Goal: Task Accomplishment & Management: Manage account settings

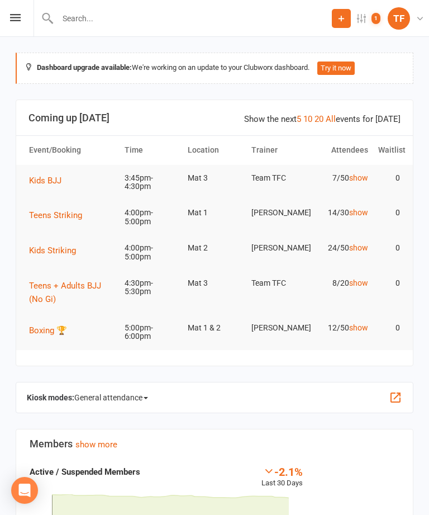
click at [12, 21] on icon at bounding box center [15, 17] width 11 height 7
click at [6, 22] on div "Prospect Member Non-attending contact Class / event Appointment Grading event T…" at bounding box center [214, 18] width 429 height 37
click at [20, 13] on div "Prospect Member Non-attending contact Class / event Appointment Grading event T…" at bounding box center [214, 18] width 429 height 37
click at [26, 11] on div "Prospect Member Non-attending contact Class / event Appointment Grading event T…" at bounding box center [214, 18] width 429 height 37
click at [20, 16] on icon at bounding box center [15, 17] width 11 height 7
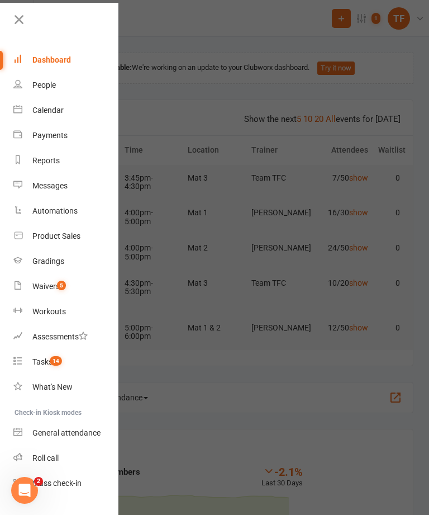
click at [49, 286] on div "Waivers" at bounding box center [45, 286] width 27 height 9
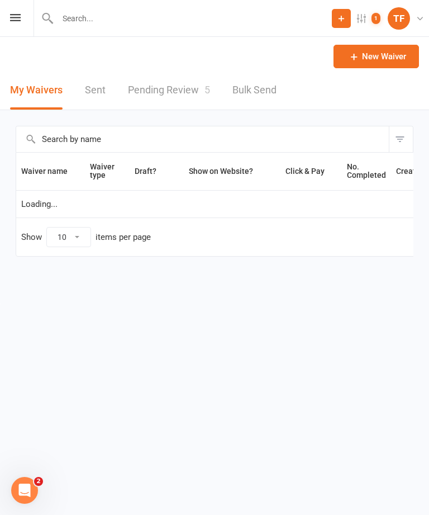
click at [203, 96] on link "Pending Review 5" at bounding box center [169, 90] width 82 height 39
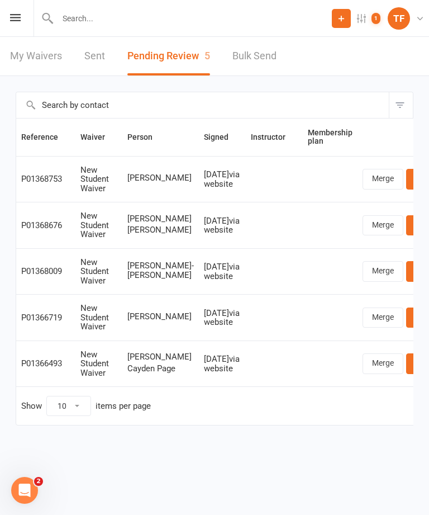
click at [406, 179] on link "Review" at bounding box center [428, 179] width 44 height 20
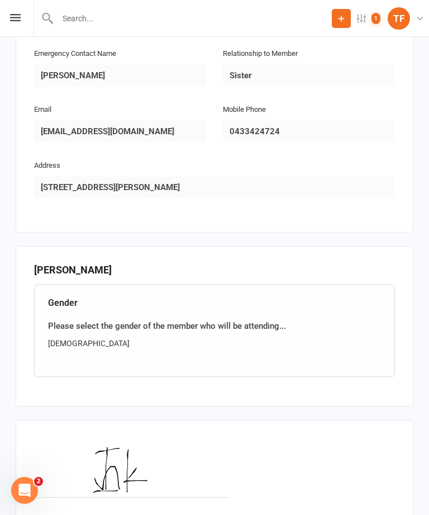
scroll to position [671, 0]
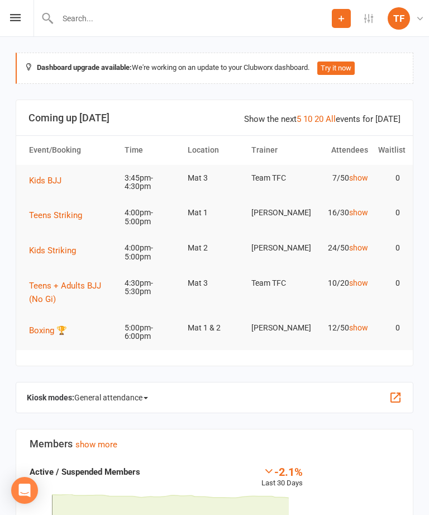
click at [275, 17] on input "text" at bounding box center [193, 19] width 278 height 16
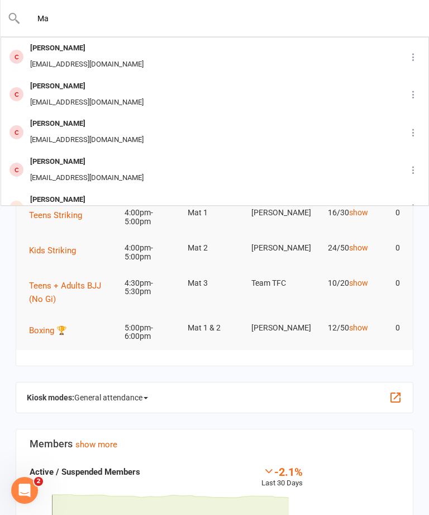
type input "M"
type input "Nana ol"
click at [322, 54] on div "Nana Osei Osei.nana.nko@gmail.com" at bounding box center [198, 56] width 392 height 37
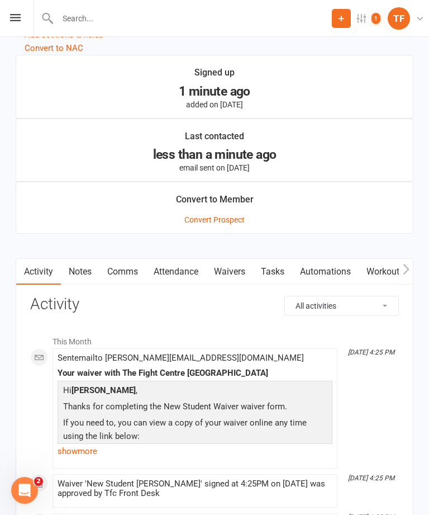
click at [231, 278] on link "Waivers" at bounding box center [229, 272] width 47 height 26
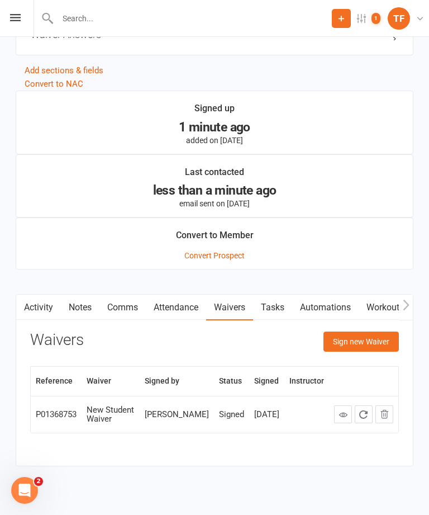
click at [372, 336] on button "Sign new Waiver" at bounding box center [361, 341] width 75 height 20
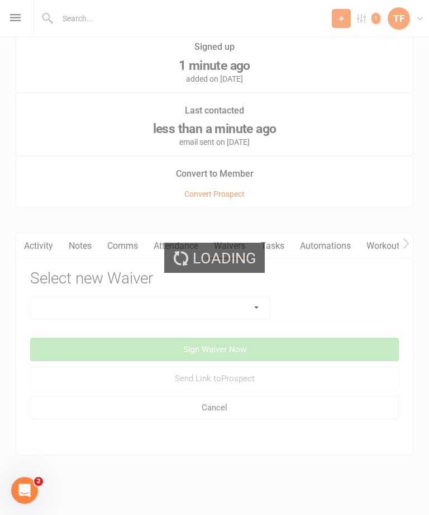
scroll to position [1085, 0]
click at [254, 296] on div "Loading" at bounding box center [214, 257] width 429 height 515
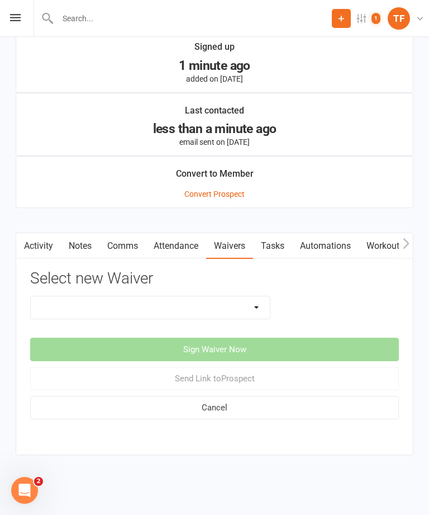
click at [235, 296] on select "Direct Debit Contract New Student Waiver Online - Adults - 12 Month DD Online -…" at bounding box center [150, 307] width 239 height 22
select select "2710"
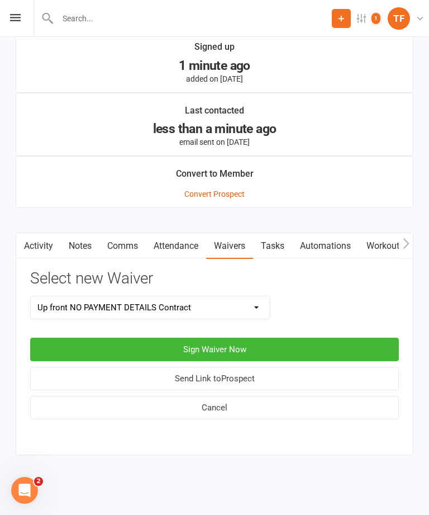
click at [289, 338] on button "Sign Waiver Now" at bounding box center [214, 349] width 369 height 23
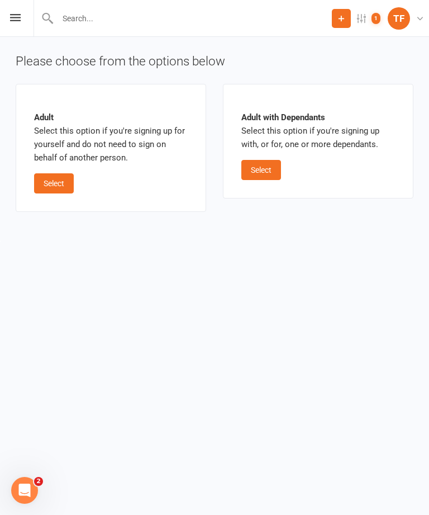
click at [48, 176] on button "Select" at bounding box center [54, 183] width 40 height 20
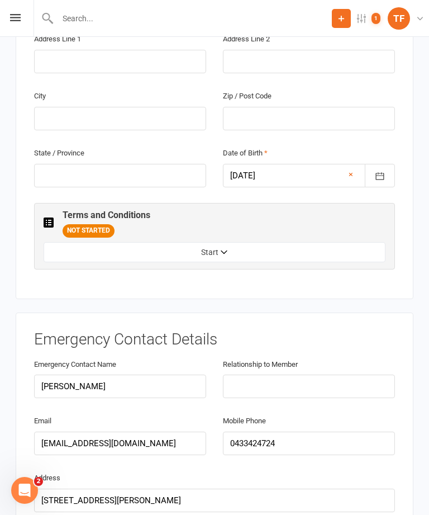
scroll to position [515, 0]
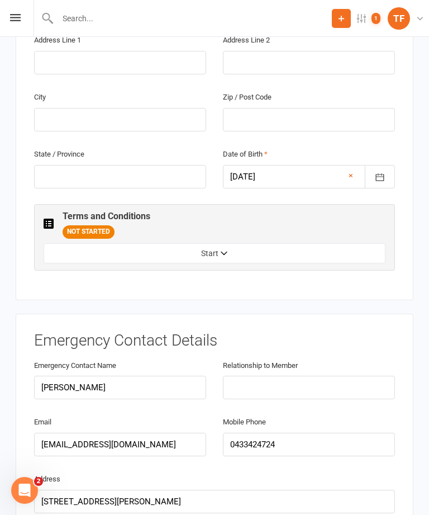
click at [364, 243] on button "Start" at bounding box center [215, 253] width 342 height 20
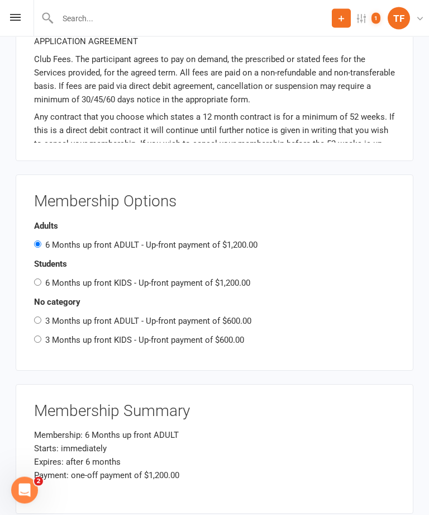
scroll to position [1267, 0]
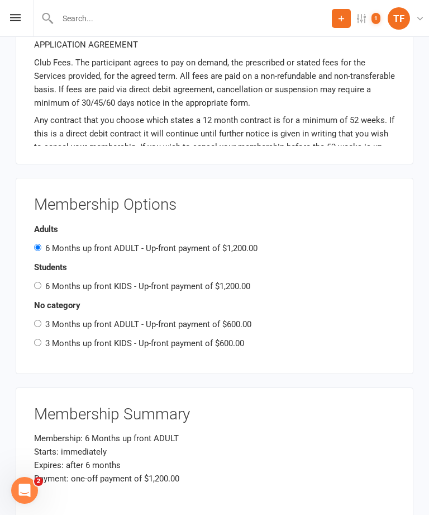
click at [53, 338] on label "3 Months up front KIDS - Up-front payment of $600.00" at bounding box center [144, 343] width 199 height 10
click at [41, 339] on input "3 Months up front KIDS - Up-front payment of $600.00" at bounding box center [37, 342] width 7 height 7
radio input "true"
radio input "false"
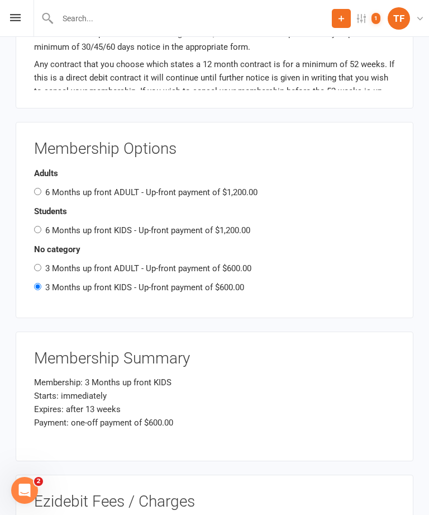
scroll to position [1322, 0]
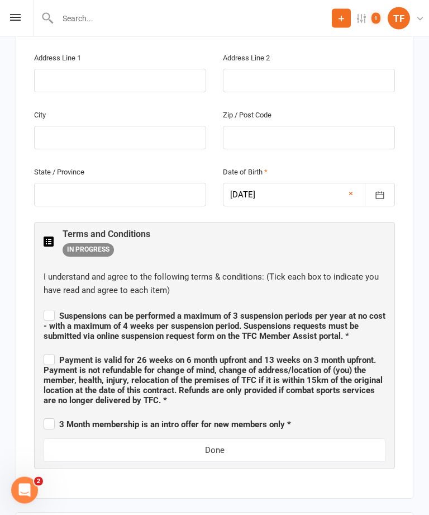
click at [60, 311] on span "Suspensions can be performed a maximum of 3 suspension periods per year at no c…" at bounding box center [215, 326] width 342 height 30
click at [60, 306] on input "Suspensions can be performed a maximum of 3 suspension periods per year at no c…" at bounding box center [215, 306] width 342 height 0
checkbox input "true"
click at [50, 355] on span "Payment is valid for 26 weeks on 6 month upfront and 13 weeks on 3 month upfron…" at bounding box center [213, 380] width 339 height 50
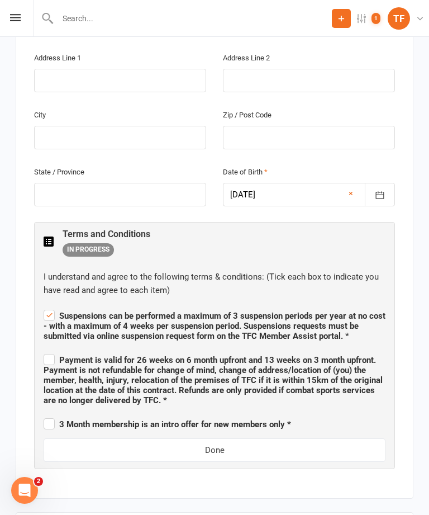
click at [50, 350] on input "Payment is valid for 26 weeks on 6 month upfront and 13 weeks on 3 month upfron…" at bounding box center [215, 350] width 342 height 0
checkbox input "true"
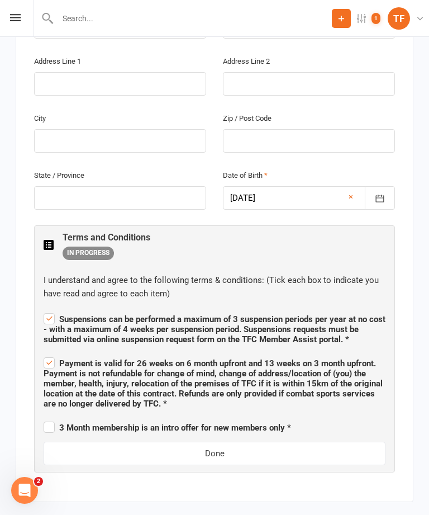
scroll to position [485, 0]
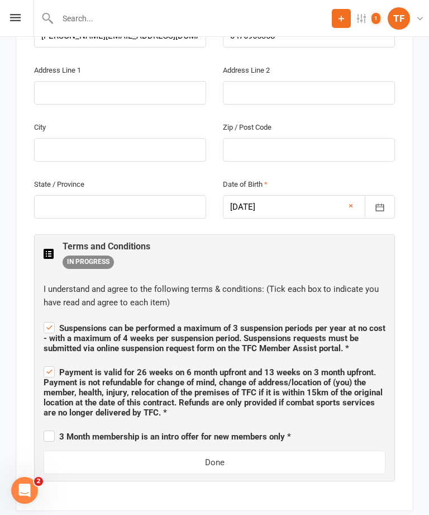
click at [58, 432] on span "3 Month membership is an intro offer for new members only *" at bounding box center [168, 437] width 248 height 10
click at [58, 426] on input "3 Month membership is an intro offer for new members only *" at bounding box center [168, 426] width 248 height 0
checkbox input "true"
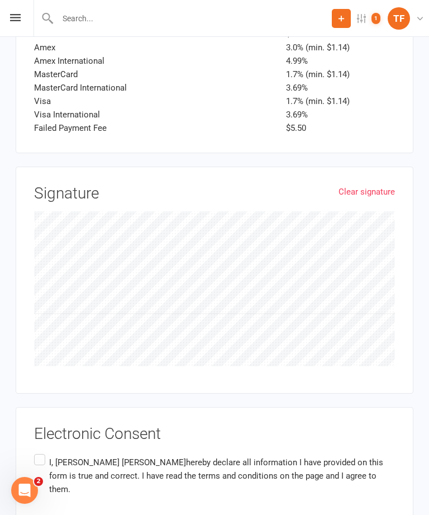
scroll to position [1814, 0]
click at [39, 452] on label "I, Nana Osei hereby declare all information I have provided on this form is tru…" at bounding box center [214, 476] width 361 height 49
click at [39, 452] on input "I, Nana Osei hereby declare all information I have provided on this form is tru…" at bounding box center [37, 452] width 7 height 0
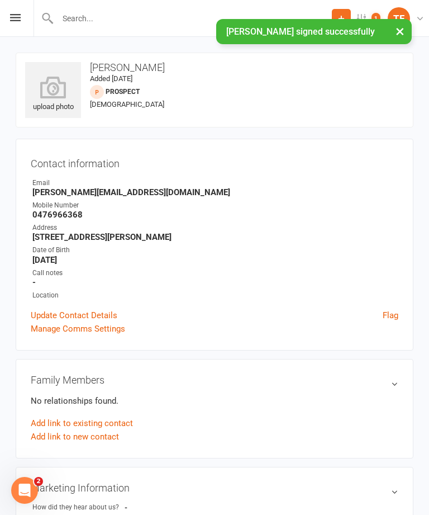
click at [40, 79] on icon at bounding box center [53, 87] width 56 height 22
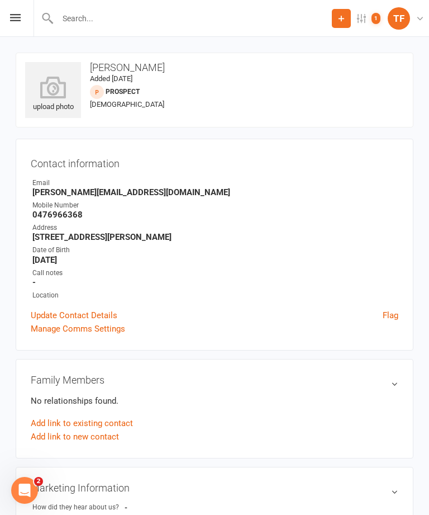
click at [16, 21] on icon at bounding box center [15, 17] width 11 height 7
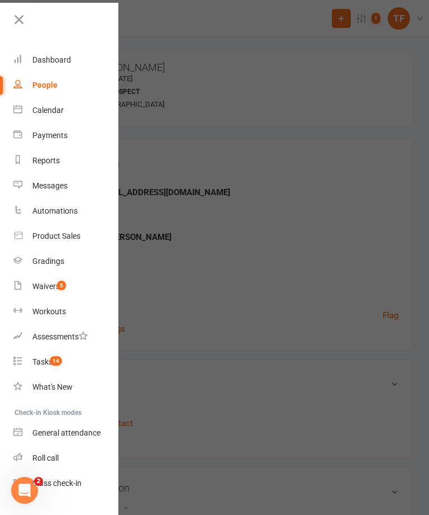
click at [62, 291] on link "Waivers 5" at bounding box center [66, 286] width 106 height 25
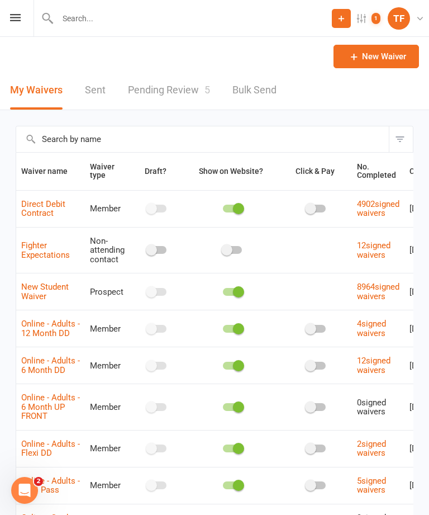
click at [182, 95] on link "Pending Review 5" at bounding box center [169, 90] width 82 height 39
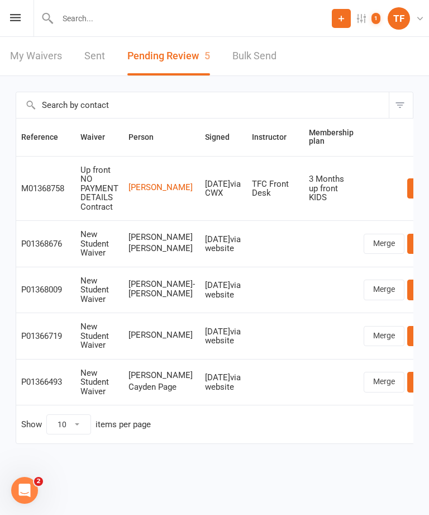
click at [12, 26] on div "Prospect Member Non-attending contact Class / event Appointment Grading event T…" at bounding box center [214, 18] width 429 height 37
click at [22, 16] on div "Prospect Member Non-attending contact Class / event Appointment Grading event T…" at bounding box center [214, 18] width 429 height 37
click at [7, 15] on div "Prospect Member Non-attending contact Class / event Appointment Grading event T…" at bounding box center [214, 18] width 429 height 37
click at [20, 20] on icon at bounding box center [15, 17] width 11 height 7
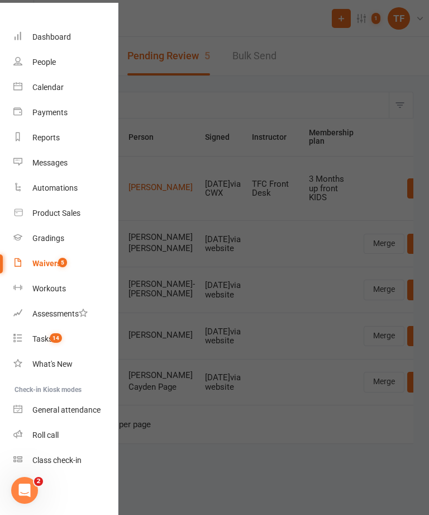
scroll to position [23, 0]
click at [49, 435] on div "Roll call" at bounding box center [45, 434] width 26 height 9
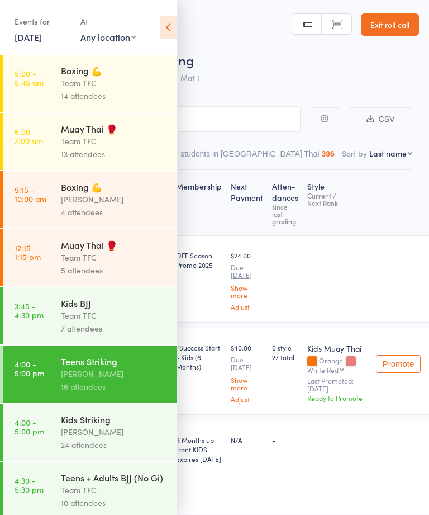
click at [175, 23] on icon at bounding box center [168, 27] width 17 height 23
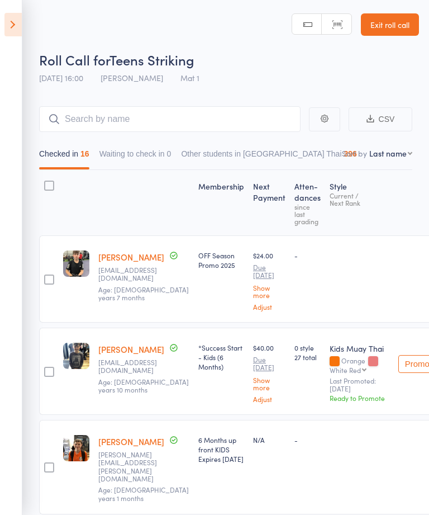
click at [13, 17] on icon at bounding box center [12, 24] width 17 height 23
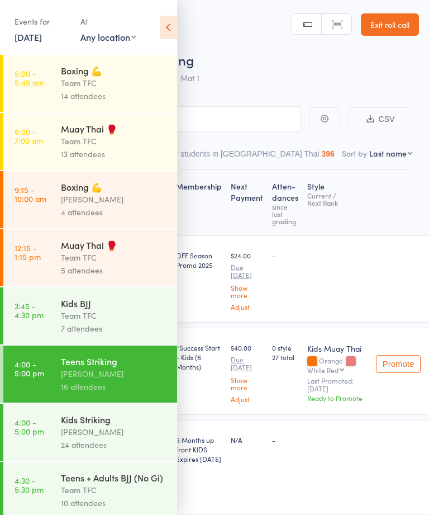
click at [110, 335] on div "7 attendees" at bounding box center [114, 328] width 107 height 13
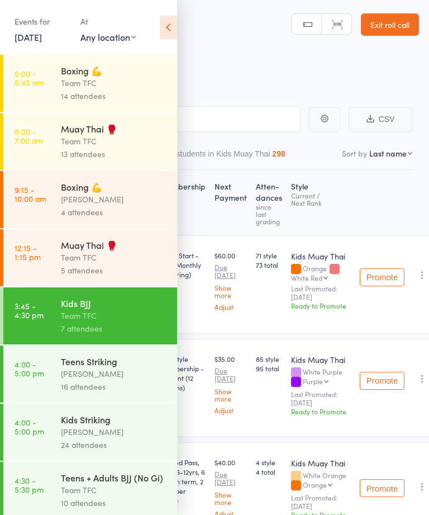
click at [163, 27] on icon at bounding box center [168, 27] width 17 height 23
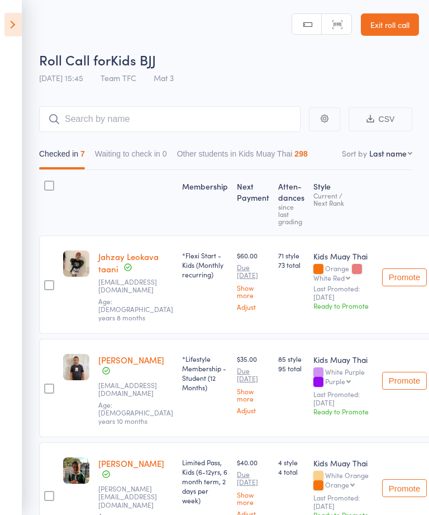
click at [14, 15] on icon at bounding box center [12, 24] width 17 height 23
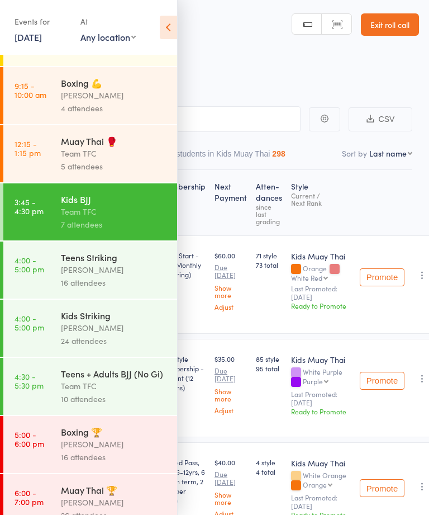
scroll to position [103, 0]
click at [127, 348] on div "24 attendees" at bounding box center [114, 341] width 107 height 13
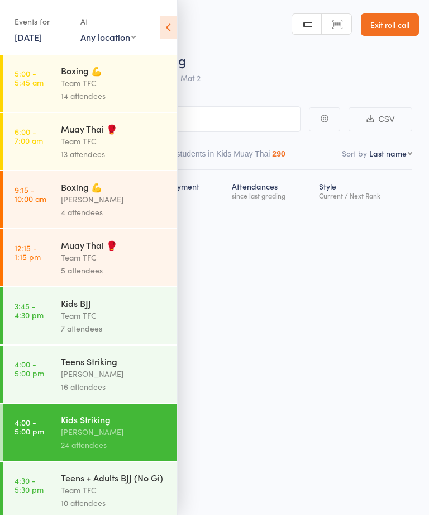
click at [169, 24] on icon at bounding box center [168, 27] width 17 height 23
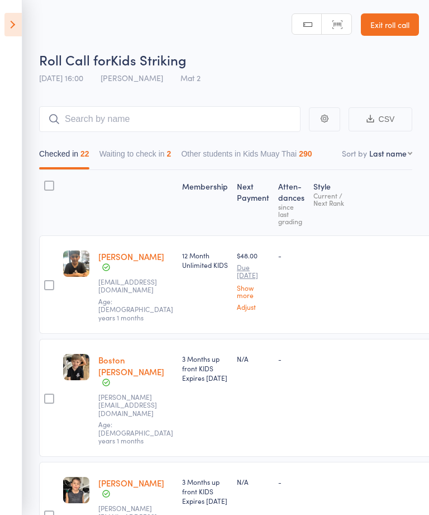
click at [159, 157] on button "Waiting to check in 2" at bounding box center [135, 157] width 72 height 26
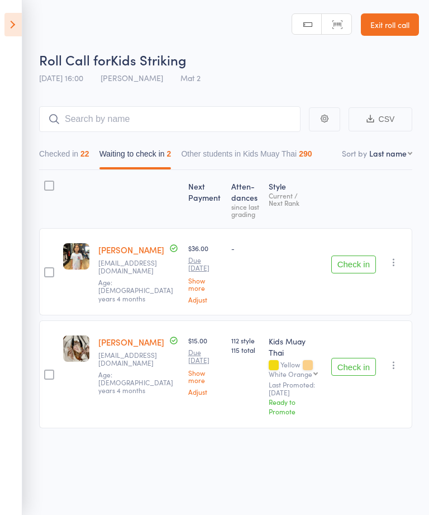
click at [358, 265] on button "Check in" at bounding box center [353, 264] width 45 height 18
click at [355, 358] on button "Check in" at bounding box center [353, 367] width 45 height 18
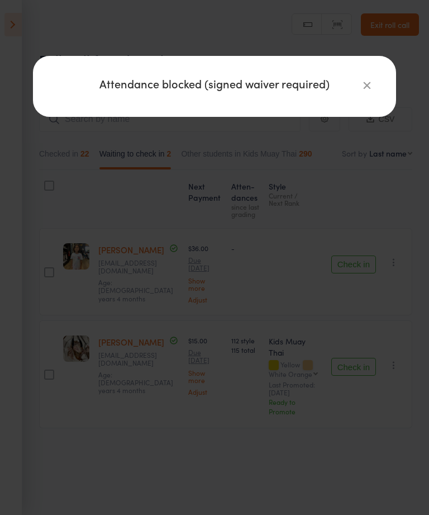
click at [367, 89] on icon "button" at bounding box center [367, 85] width 12 height 12
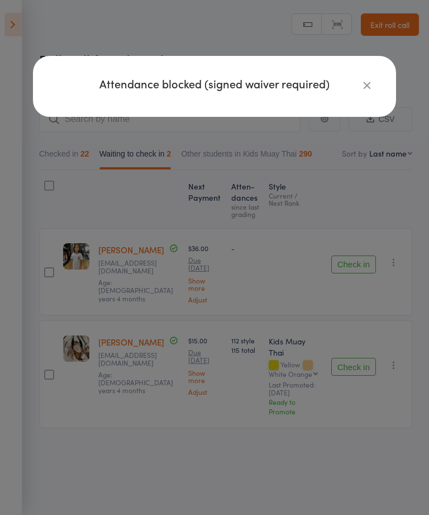
click at [371, 83] on icon "button" at bounding box center [367, 85] width 12 height 12
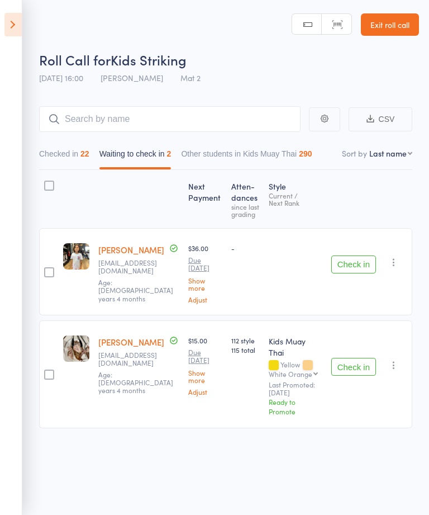
click at [352, 265] on button "Check in" at bounding box center [353, 264] width 45 height 18
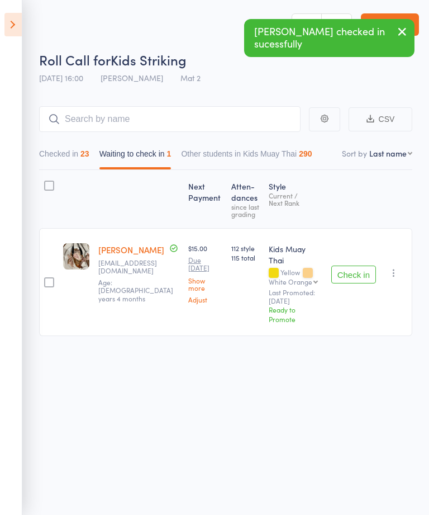
click at [364, 274] on button "Check in" at bounding box center [353, 274] width 45 height 18
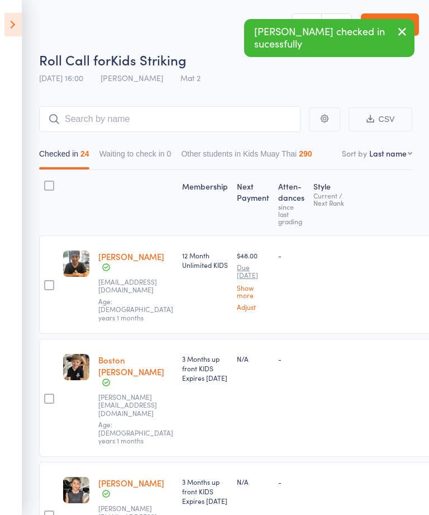
click at [16, 33] on icon at bounding box center [12, 24] width 17 height 23
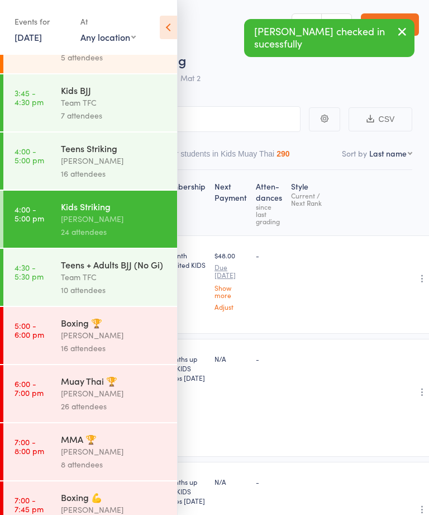
scroll to position [214, 0]
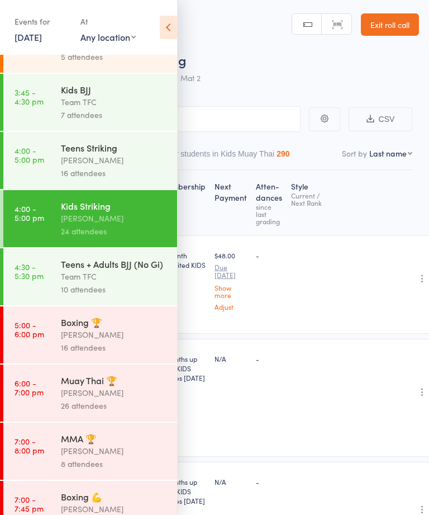
click at [115, 283] on div "Team TFC" at bounding box center [114, 276] width 107 height 13
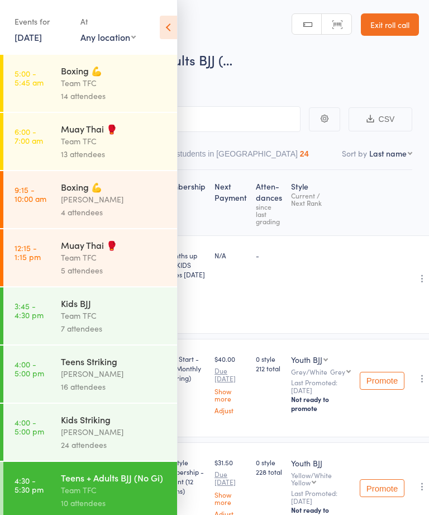
click at [169, 31] on icon at bounding box center [168, 27] width 17 height 23
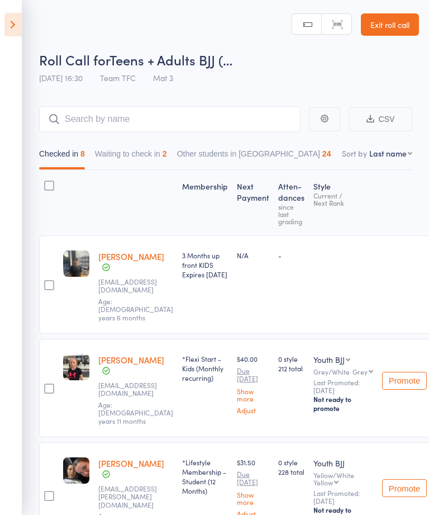
click at [166, 152] on button "Waiting to check in 2" at bounding box center [131, 157] width 72 height 26
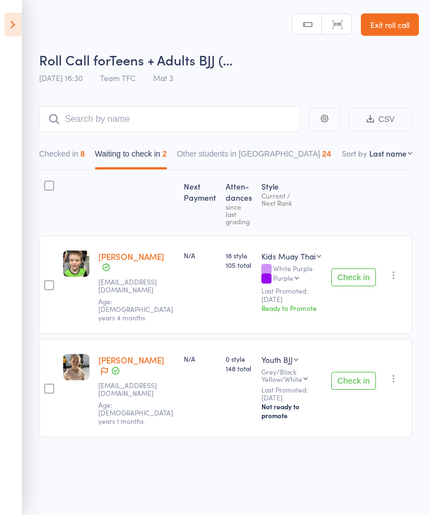
click at [353, 269] on button "Check in" at bounding box center [353, 277] width 45 height 18
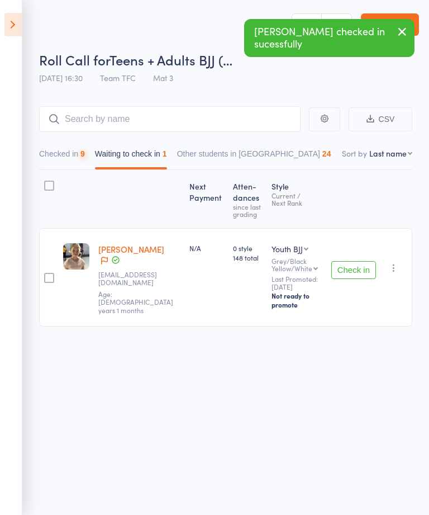
click at [354, 266] on button "Check in" at bounding box center [353, 270] width 45 height 18
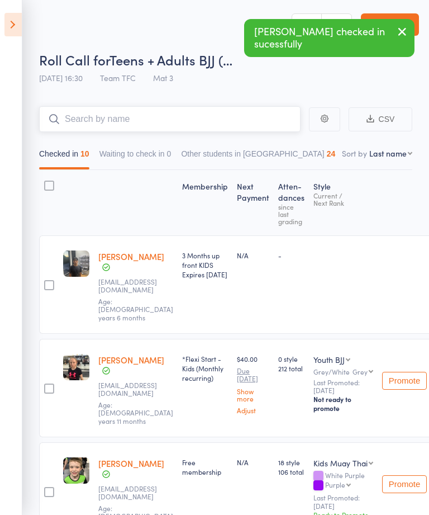
click at [236, 131] on input "search" at bounding box center [170, 119] width 262 height 26
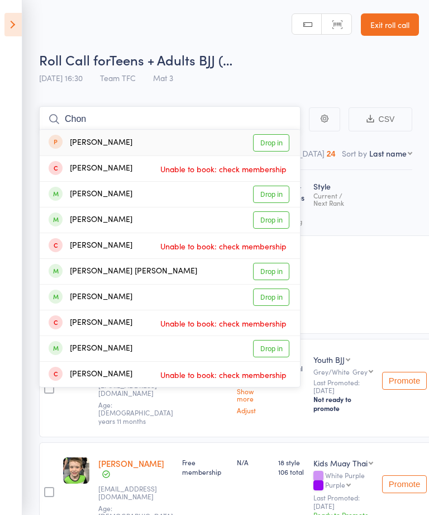
type input "Chon"
click at [275, 297] on link "Drop in" at bounding box center [271, 296] width 36 height 17
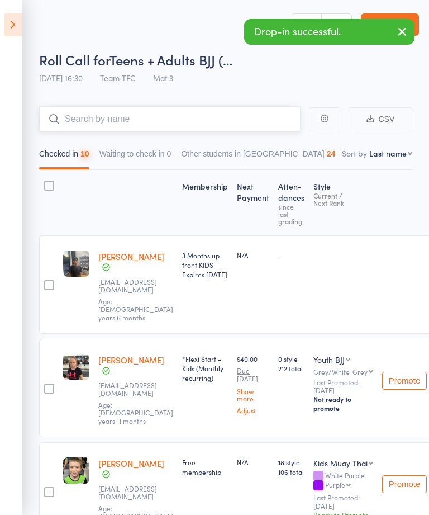
click at [230, 119] on input "search" at bounding box center [170, 119] width 262 height 26
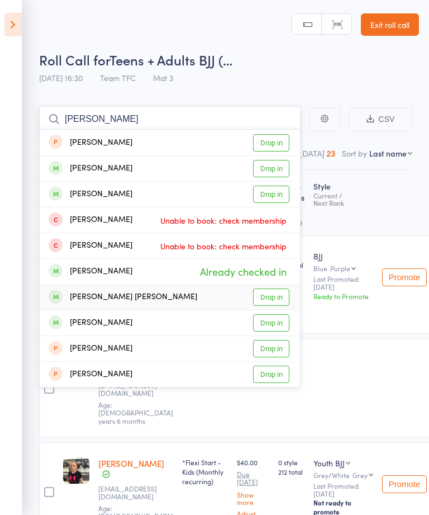
type input "Chong"
click at [276, 294] on link "Drop in" at bounding box center [271, 296] width 36 height 17
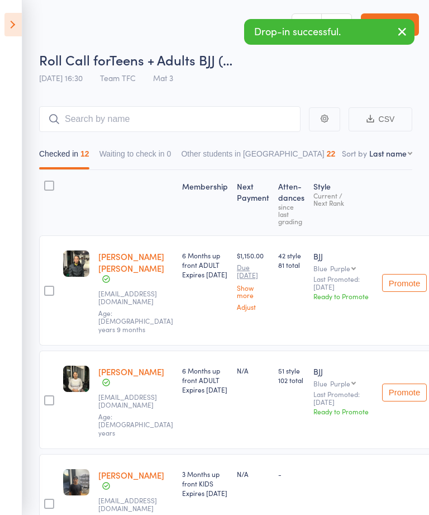
click at [16, 29] on icon at bounding box center [12, 24] width 17 height 23
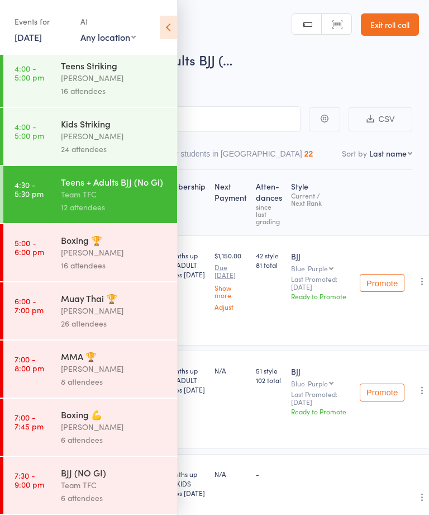
scroll to position [324, 0]
click at [128, 426] on div "[PERSON_NAME]" at bounding box center [114, 426] width 107 height 13
click at [101, 424] on div "[PERSON_NAME]" at bounding box center [114, 426] width 107 height 13
click at [101, 416] on div "Boxing 💪" at bounding box center [114, 414] width 107 height 12
click at [136, 410] on div "Boxing 💪" at bounding box center [114, 414] width 107 height 12
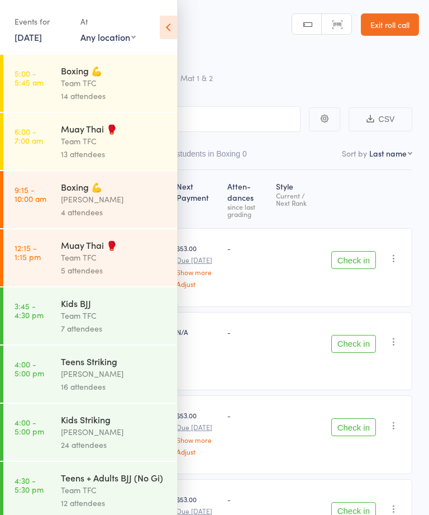
click at [172, 25] on icon at bounding box center [168, 27] width 17 height 23
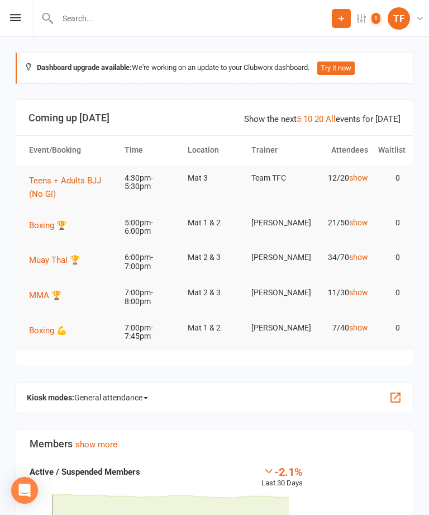
click at [17, 21] on icon at bounding box center [15, 17] width 11 height 7
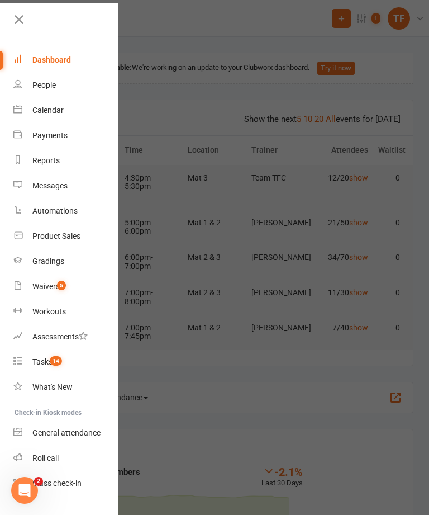
click at [53, 88] on div "People" at bounding box center [43, 84] width 23 height 9
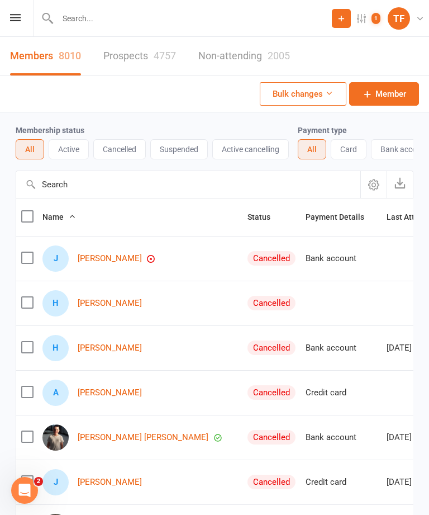
click at [158, 59] on div "4757" at bounding box center [165, 56] width 22 height 12
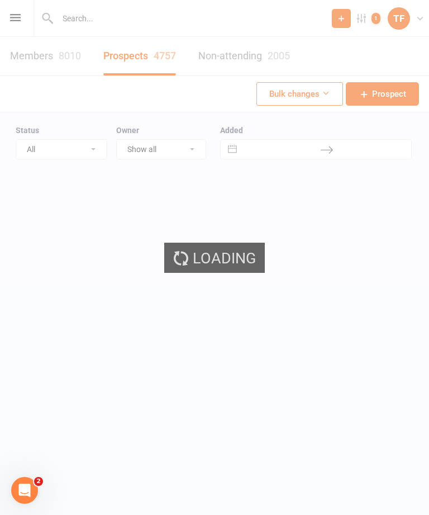
select select "25"
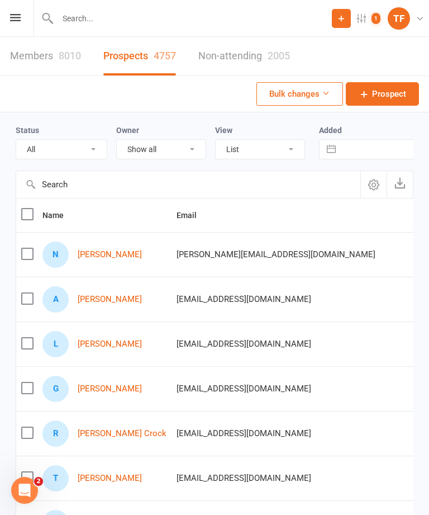
click at [110, 344] on link "[PERSON_NAME]" at bounding box center [110, 344] width 64 height 10
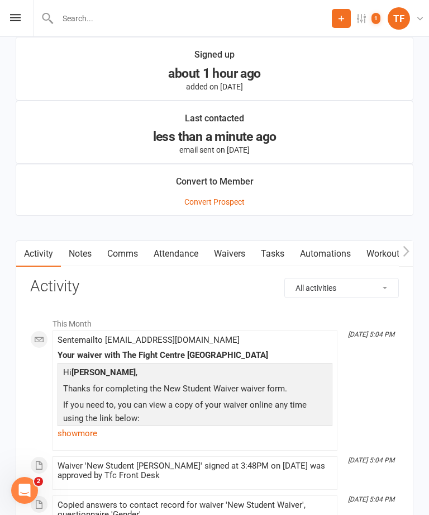
click at [229, 261] on link "Waivers" at bounding box center [229, 254] width 47 height 26
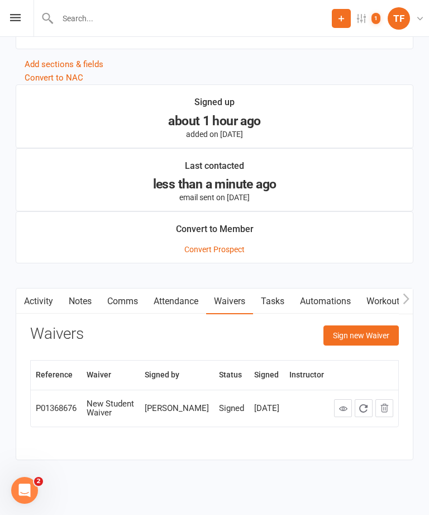
click at [381, 329] on button "Sign new Waiver" at bounding box center [361, 335] width 75 height 20
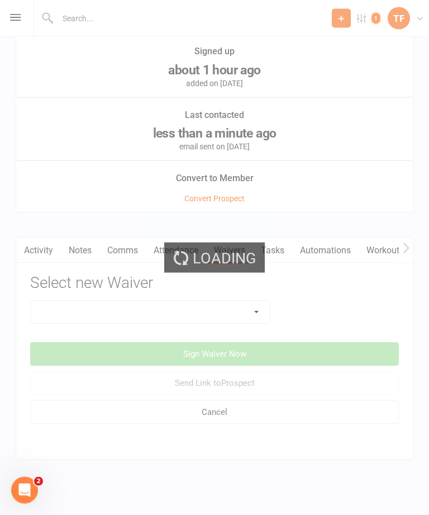
scroll to position [1085, 0]
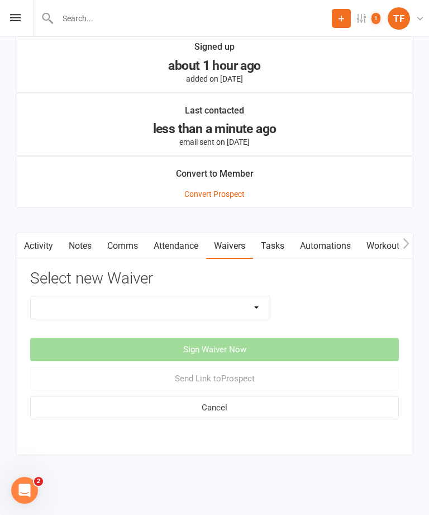
click at [233, 301] on select "Direct Debit Contract New Student Waiver Online - Adults - 12 Month DD Online -…" at bounding box center [150, 307] width 239 height 22
select select "2207"
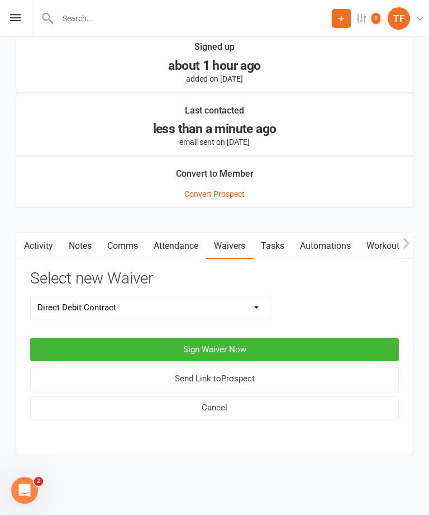
click at [273, 338] on button "Sign Waiver Now" at bounding box center [214, 349] width 369 height 23
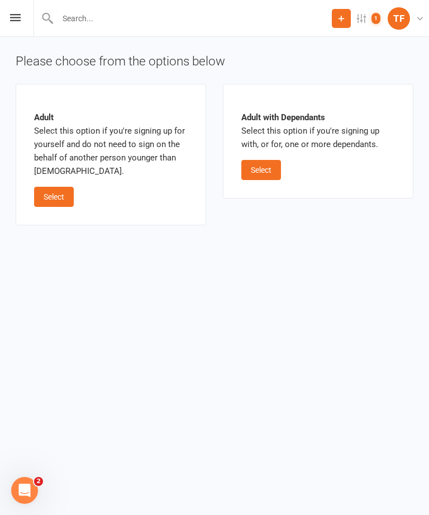
click at [272, 170] on button "Select" at bounding box center [261, 170] width 40 height 20
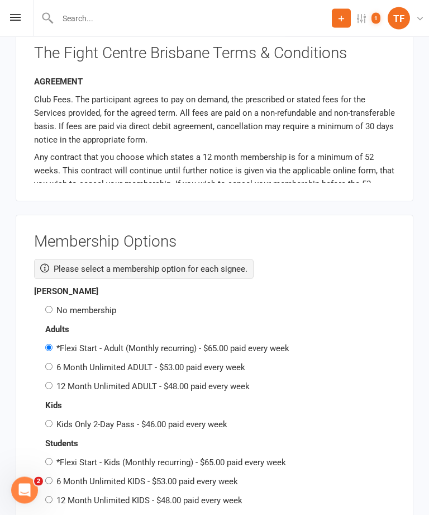
click at [96, 306] on label "No membership" at bounding box center [86, 311] width 60 height 10
click at [53, 306] on input "No membership" at bounding box center [48, 309] width 7 height 7
radio input "true"
radio input "false"
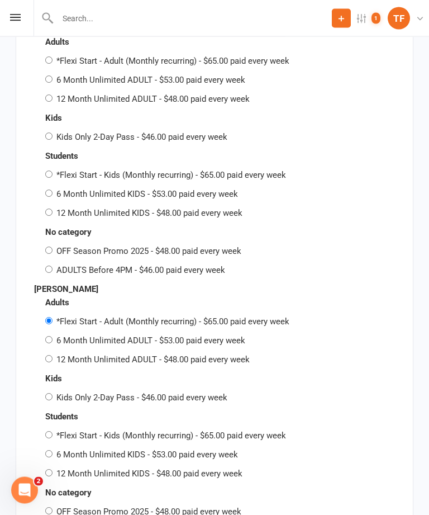
scroll to position [2075, 0]
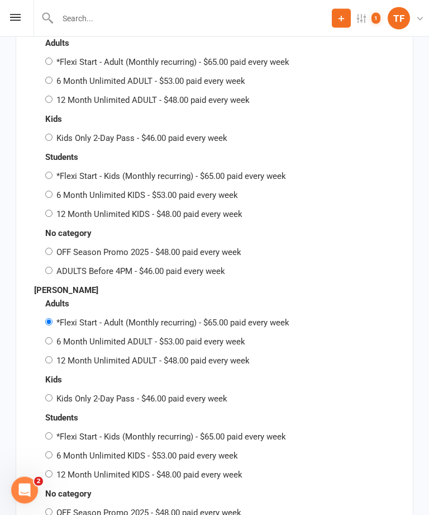
click at [160, 451] on label "6 Month Unlimited KIDS - $53.00 paid every week" at bounding box center [147, 456] width 182 height 10
click at [53, 452] on input "6 Month Unlimited KIDS - $53.00 paid every week" at bounding box center [48, 455] width 7 height 7
radio input "true"
radio input "false"
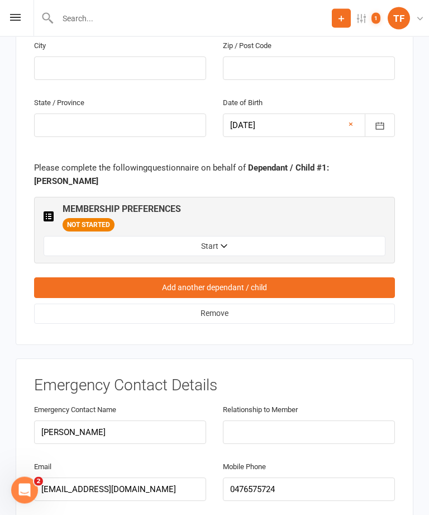
scroll to position [1211, 0]
click at [276, 236] on button "Start" at bounding box center [215, 246] width 342 height 20
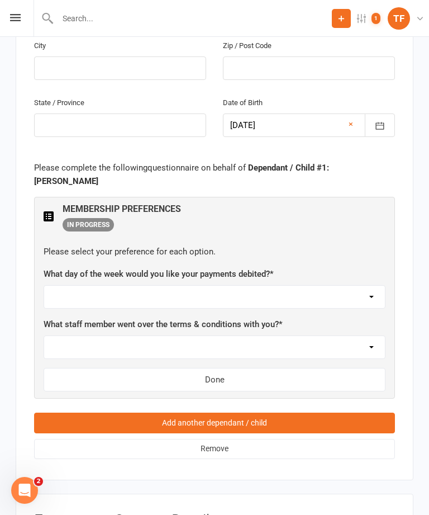
click at [249, 336] on select "Not sure [PERSON_NAME] [PERSON_NAME] [PERSON_NAME] [PERSON_NAME] [PERSON_NAME] …" at bounding box center [214, 347] width 341 height 22
select select "[PERSON_NAME]"
click at [258, 286] on select "[DATE] [DATE] [DATE] [DATE] [DATE]" at bounding box center [214, 297] width 341 height 22
select select "[DATE]"
click at [247, 368] on button "Done" at bounding box center [215, 379] width 342 height 23
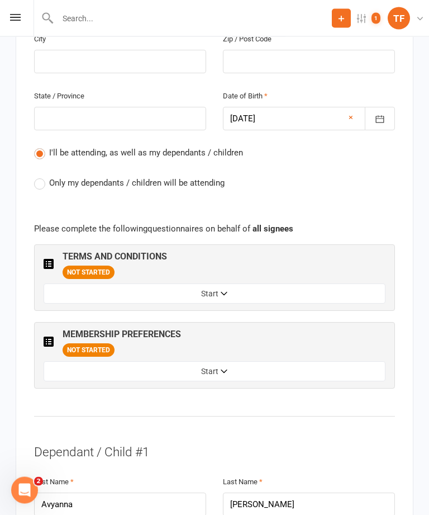
scroll to position [605, 0]
click at [262, 361] on button "Start" at bounding box center [215, 371] width 342 height 20
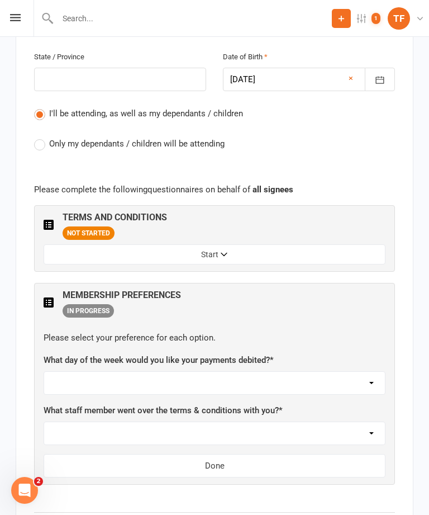
scroll to position [646, 0]
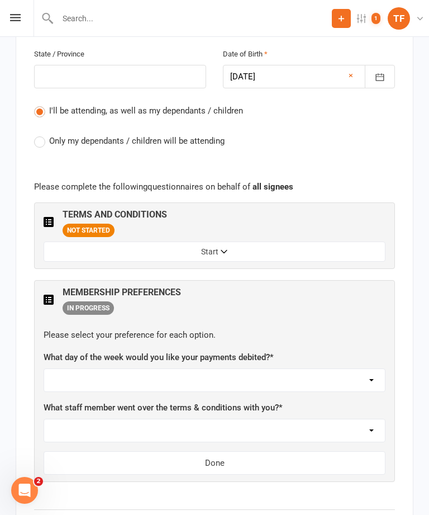
click at [294, 419] on select "Not sure [PERSON_NAME] [PERSON_NAME] [PERSON_NAME] [PERSON_NAME] [PERSON_NAME] …" at bounding box center [214, 430] width 341 height 22
click at [223, 419] on select "Not sure [PERSON_NAME] [PERSON_NAME] [PERSON_NAME] [PERSON_NAME] [PERSON_NAME] …" at bounding box center [214, 430] width 341 height 22
select select "[PERSON_NAME]"
click at [235, 369] on select "[DATE] [DATE] [DATE] [DATE] [DATE]" at bounding box center [214, 380] width 341 height 22
select select "[DATE]"
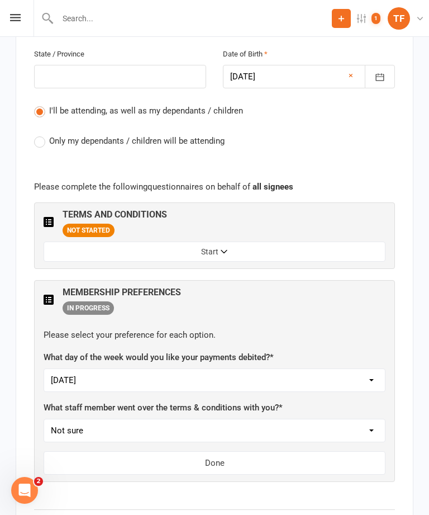
click at [258, 451] on button "Done" at bounding box center [215, 462] width 342 height 23
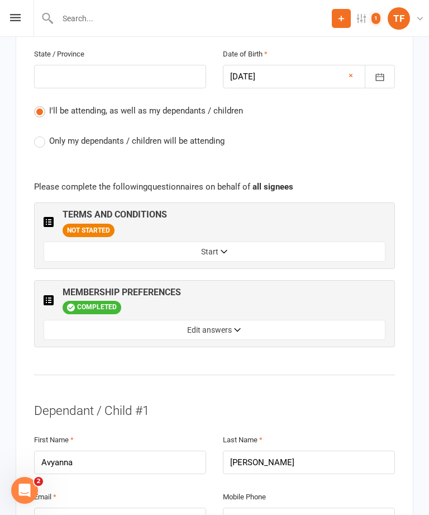
click at [259, 241] on button "Start" at bounding box center [215, 251] width 342 height 20
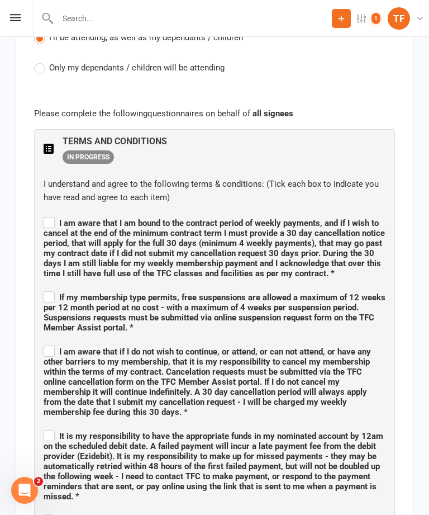
scroll to position [718, 0]
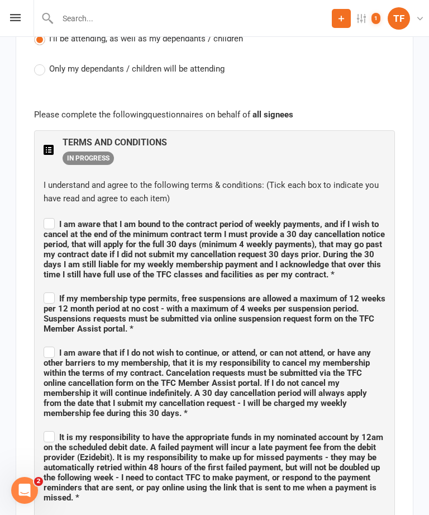
click at [57, 219] on span "I am aware that I am bound to the contract period of weekly payments, and if I …" at bounding box center [215, 249] width 342 height 60
click at [57, 214] on input "I am aware that I am bound to the contract period of weekly payments, and if I …" at bounding box center [215, 214] width 342 height 0
checkbox input "true"
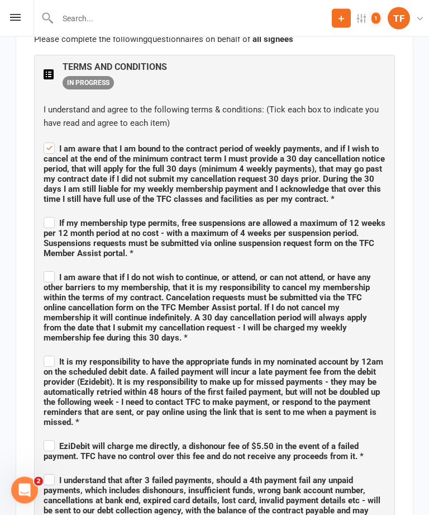
scroll to position [794, 0]
click at [55, 218] on span "If my membership type permits, free suspensions are allowed a maximum of 12 wee…" at bounding box center [215, 238] width 342 height 40
click at [55, 213] on input "If my membership type permits, free suspensions are allowed a maximum of 12 wee…" at bounding box center [215, 213] width 342 height 0
checkbox input "true"
click at [55, 272] on span "I am aware that if I do not wish to continue, or attend, or can not attend, or …" at bounding box center [208, 307] width 328 height 70
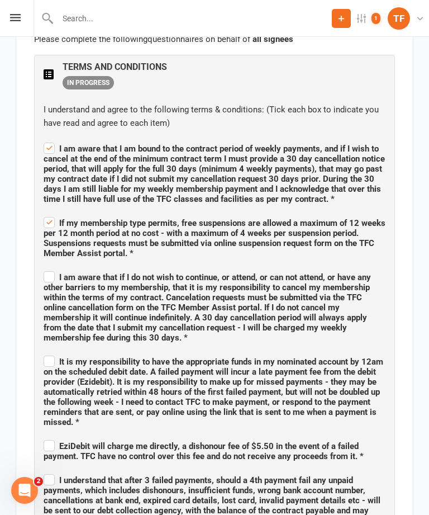
click at [55, 267] on input "I am aware that if I do not wish to continue, or attend, or can not attend, or …" at bounding box center [215, 267] width 342 height 0
checkbox input "true"
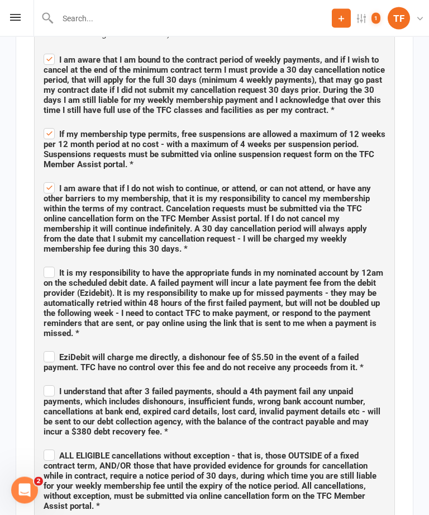
scroll to position [883, 0]
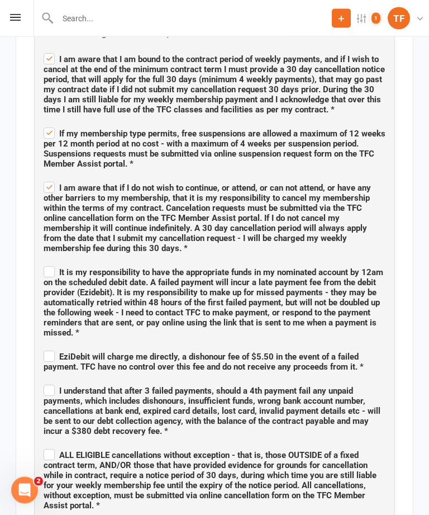
click at [51, 264] on label "It is my responsibility to have the appropriate funds in my nominated account b…" at bounding box center [215, 301] width 342 height 74
click at [51, 263] on input "It is my responsibility to have the appropriate funds in my nominated account b…" at bounding box center [215, 263] width 342 height 0
checkbox input "true"
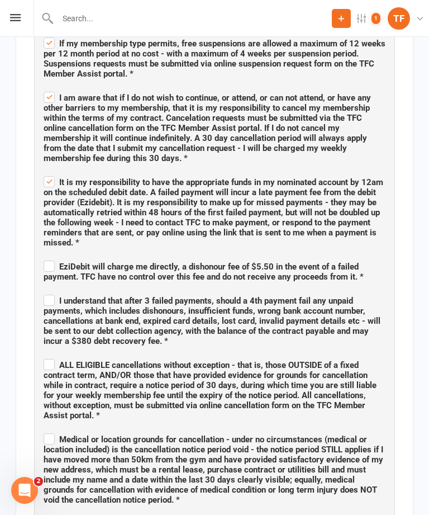
scroll to position [975, 0]
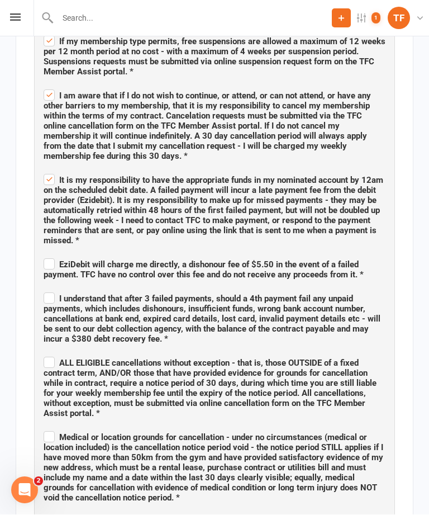
click at [53, 257] on label "EziDebit will charge me directly, a dishonour fee of $5.50 in the event of a fa…" at bounding box center [215, 268] width 342 height 23
click at [53, 255] on input "EziDebit will charge me directly, a dishonour fee of $5.50 in the event of a fa…" at bounding box center [215, 255] width 342 height 0
checkbox input "true"
click at [48, 290] on label "I understand that after 3 failed payments, should a 4th payment fail any unpaid…" at bounding box center [215, 317] width 342 height 54
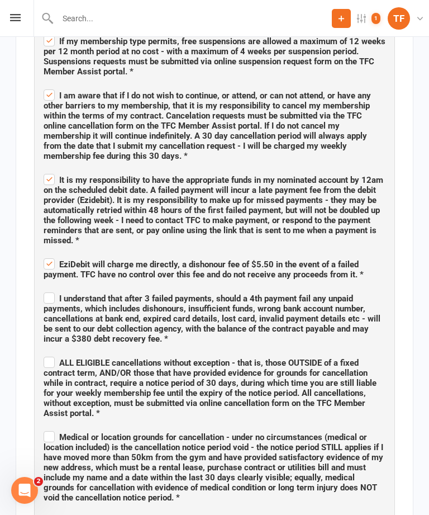
click at [48, 288] on input "I understand that after 3 failed payments, should a 4th payment fail any unpaid…" at bounding box center [215, 288] width 342 height 0
checkbox input "true"
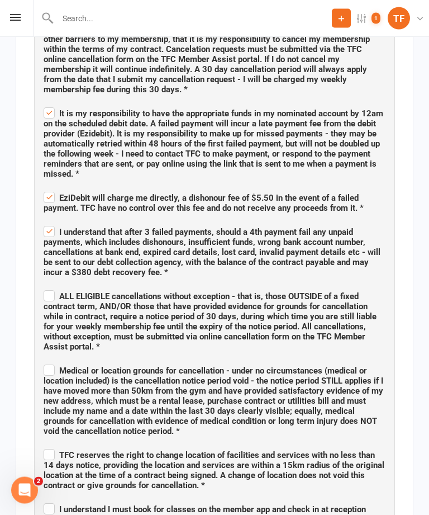
scroll to position [1042, 0]
click at [54, 288] on label "ALL ELIGIBLE cancellations without exception - that is, those OUTSIDE of a fixe…" at bounding box center [215, 320] width 342 height 64
click at [54, 286] on input "ALL ELIGIBLE cancellations without exception - that is, those OUTSIDE of a fixe…" at bounding box center [215, 286] width 342 height 0
checkbox input "true"
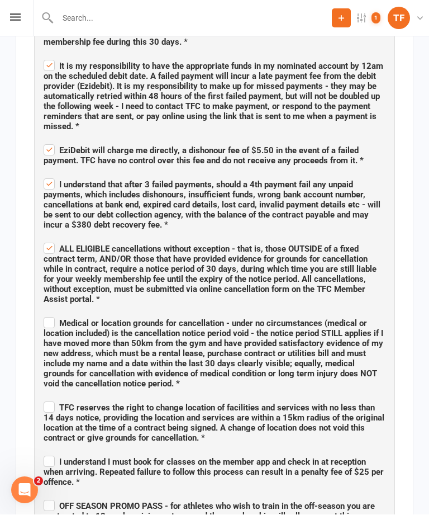
click at [49, 315] on label "Medical or location grounds for cancellation - under no circumstances (medical …" at bounding box center [215, 352] width 342 height 74
click at [49, 314] on input "Medical or location grounds for cancellation - under no circumstances (medical …" at bounding box center [215, 314] width 342 height 0
checkbox input "true"
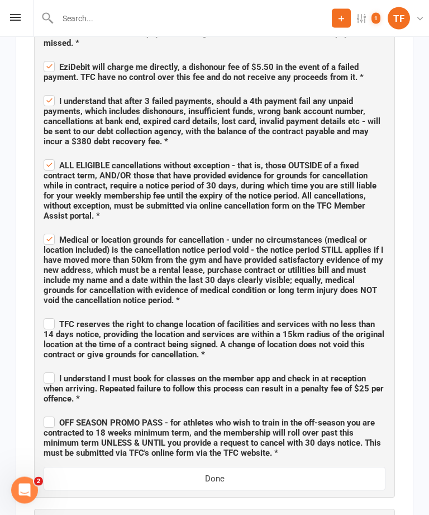
click at [51, 316] on label "TFC reserves the right to change location of facilities and services with no le…" at bounding box center [215, 338] width 342 height 44
click at [51, 315] on input "TFC reserves the right to change location of facilities and services with no le…" at bounding box center [215, 315] width 342 height 0
checkbox input "true"
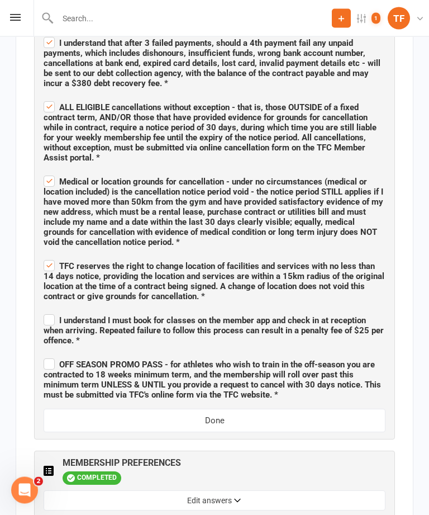
click at [47, 312] on label "I understand I must book for classes on the member app and check in at receptio…" at bounding box center [215, 329] width 342 height 34
click at [47, 311] on input "I understand I must book for classes on the member app and check in at receptio…" at bounding box center [215, 311] width 342 height 0
checkbox input "true"
click at [339, 409] on button "Done" at bounding box center [215, 420] width 342 height 23
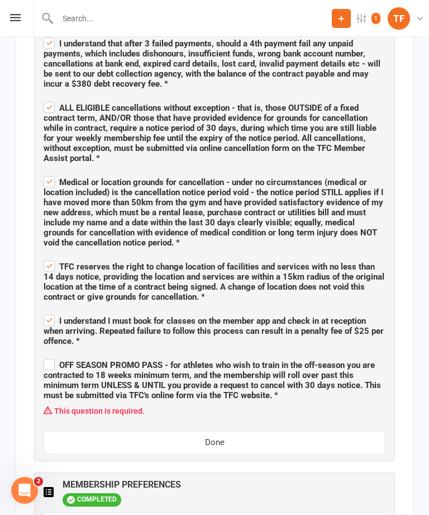
click at [51, 357] on label "OFF SEASON PROMO PASS - for athletes who wish to train in the off-season you ar…" at bounding box center [215, 379] width 342 height 44
click at [51, 355] on input "OFF SEASON PROMO PASS - for athletes who wish to train in the off-season you ar…" at bounding box center [215, 355] width 342 height 0
checkbox input "true"
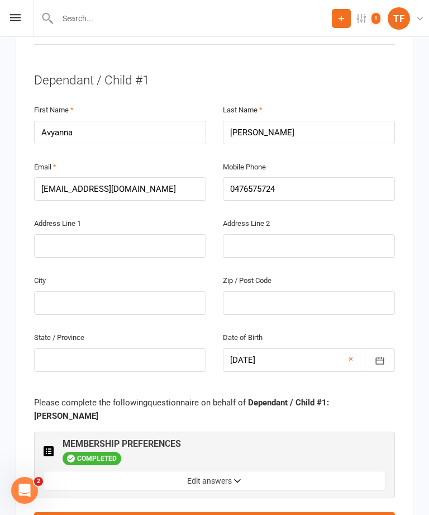
scroll to position [1738, 0]
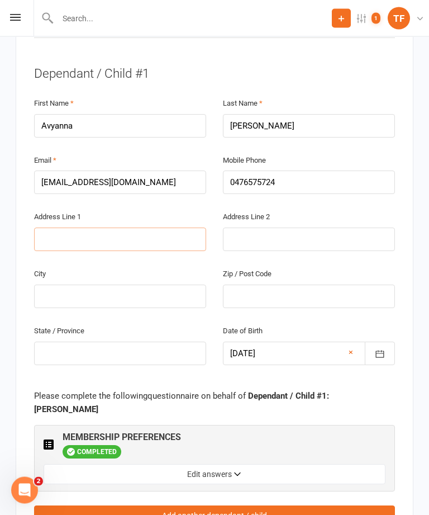
click at [148, 228] on input "text" at bounding box center [120, 239] width 172 height 23
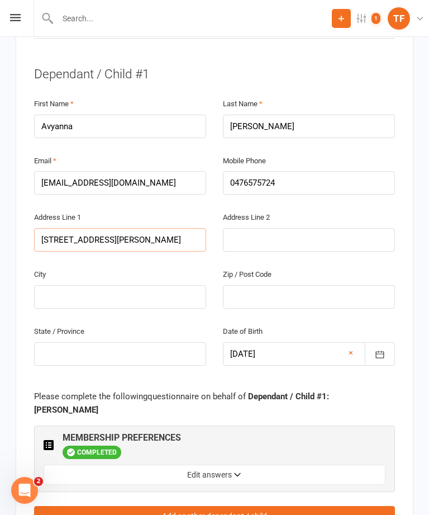
type input "72/11 Elsie street"
click at [160, 285] on input "text" at bounding box center [120, 296] width 172 height 23
type input "Brisbane"
click at [281, 285] on input "text" at bounding box center [309, 296] width 172 height 23
type input "4207"
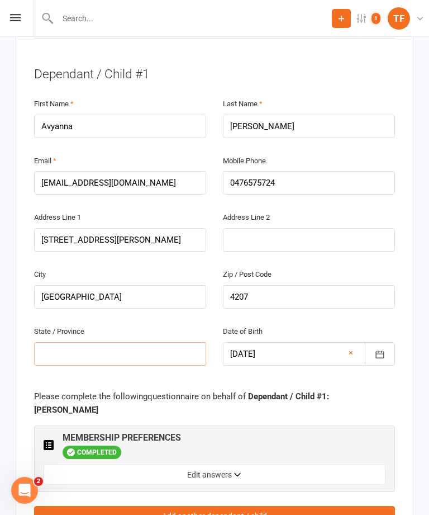
click at [166, 342] on input "text" at bounding box center [120, 353] width 172 height 23
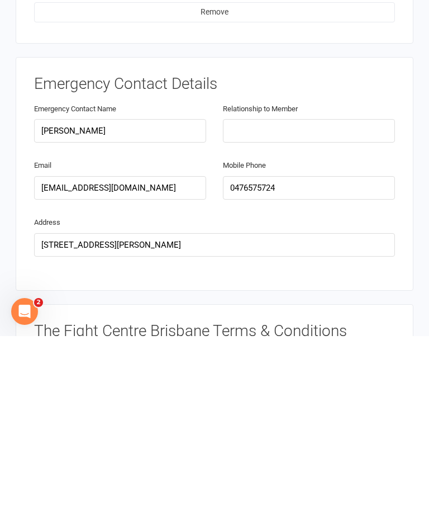
scroll to position [2090, 0]
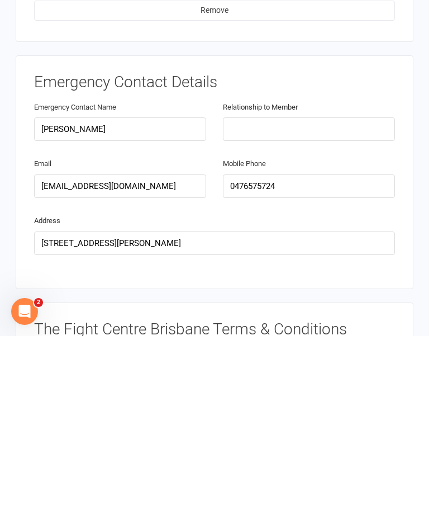
type input "Qld"
click at [325, 296] on input "text" at bounding box center [309, 307] width 172 height 23
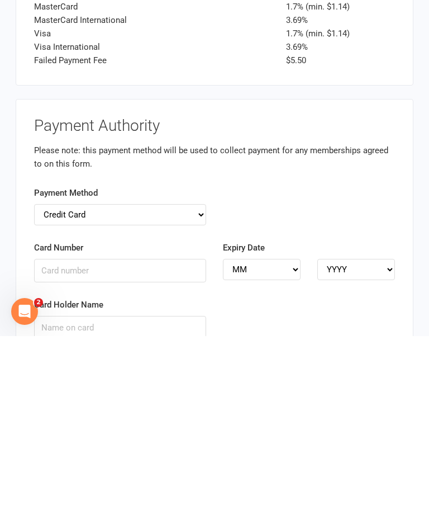
scroll to position [3524, 0]
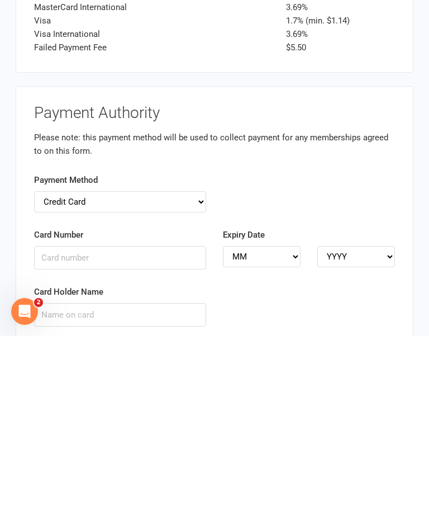
type input "Father"
click at [86, 425] on input "Card Number" at bounding box center [120, 436] width 172 height 23
type input "5217295434713065"
click at [283, 425] on select "MM 01 02 03 04 05 06 07 08 09 10 11 12" at bounding box center [262, 435] width 78 height 21
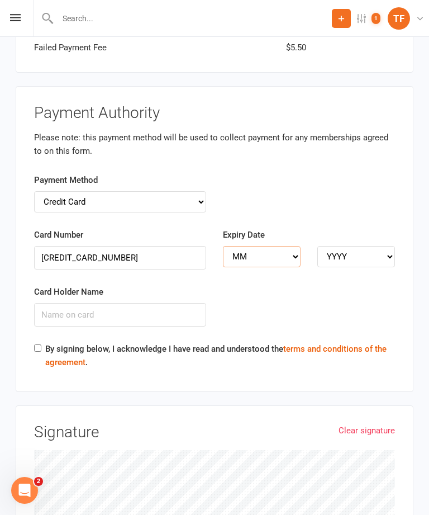
select select "06"
click at [374, 246] on select "YYYY 2025 2026 2027 2028 2029 2030 2031 2032 2033 2034" at bounding box center [356, 256] width 78 height 21
select select "2027"
click at [169, 303] on input "Card Holder Name" at bounding box center [120, 314] width 172 height 23
type input "Levi paul"
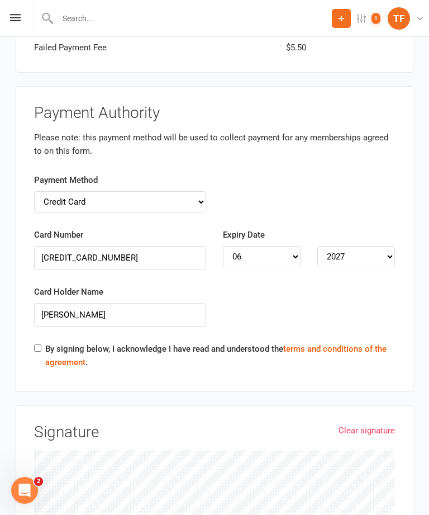
click at [40, 344] on input "By signing below, I acknowledge I have read and understood the terms and condit…" at bounding box center [37, 347] width 7 height 7
checkbox input "true"
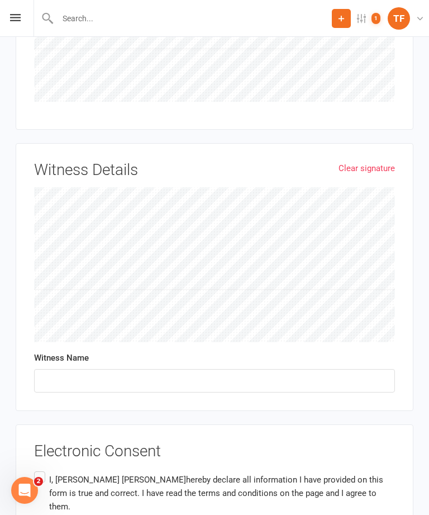
scroll to position [4214, 0]
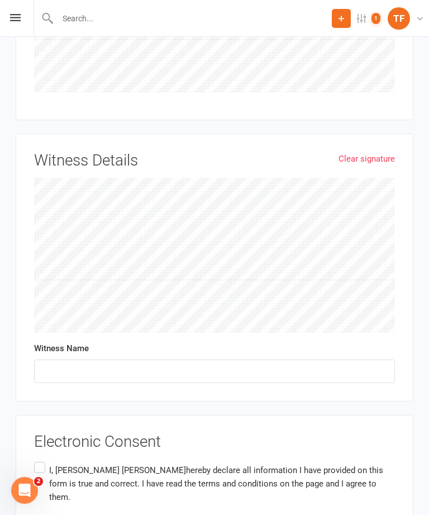
click at [42, 459] on label "I, Levi Paul hereby declare all information I have provided on this form is tru…" at bounding box center [214, 483] width 361 height 49
click at [41, 459] on input "I, Levi Paul hereby declare all information I have provided on this form is tru…" at bounding box center [37, 459] width 7 height 0
click at [222, 359] on input "text" at bounding box center [214, 370] width 361 height 23
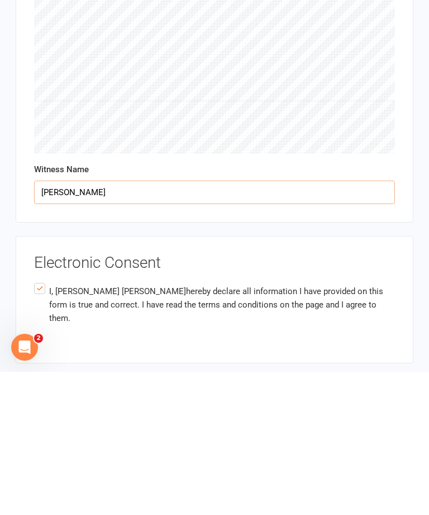
type input "[PERSON_NAME]"
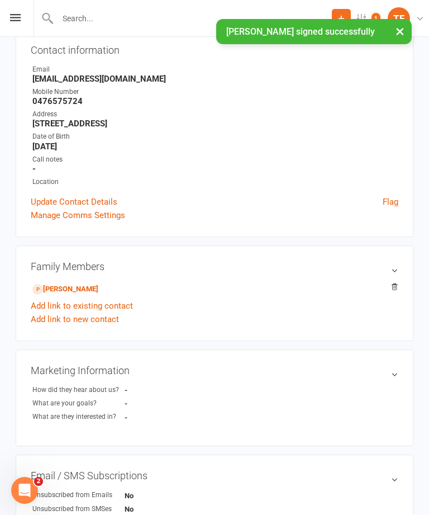
scroll to position [112, 0]
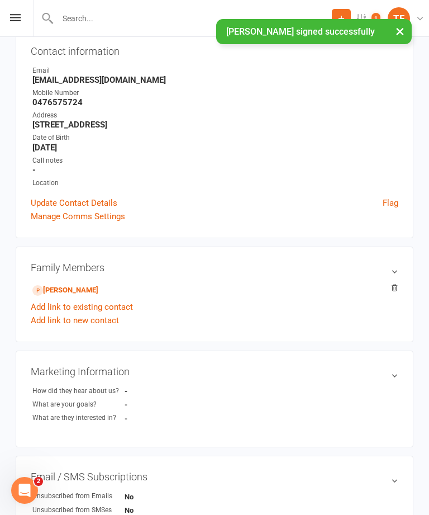
click at [88, 291] on link "Avyanna Paul - Child" at bounding box center [65, 290] width 66 height 12
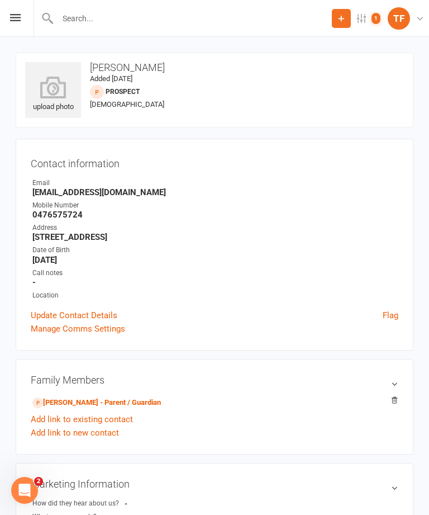
click at [40, 102] on div "upload photo" at bounding box center [53, 94] width 56 height 37
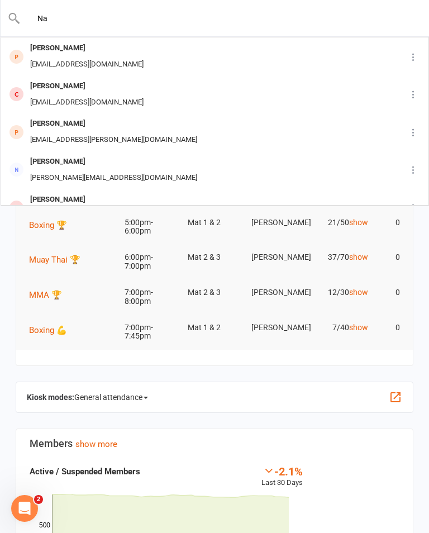
type input "N"
type input "Milad"
click at [125, 56] on div "[PERSON_NAME] [EMAIL_ADDRESS][DOMAIN_NAME]" at bounding box center [194, 56] width 385 height 37
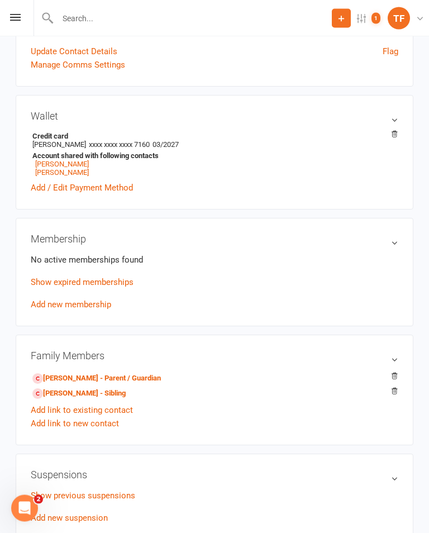
scroll to position [326, 0]
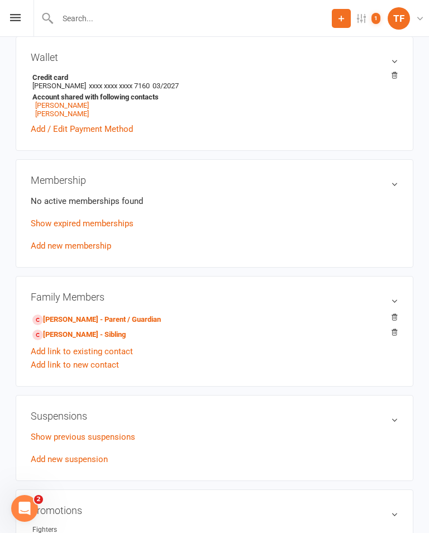
click at [130, 326] on link "[PERSON_NAME] - Parent / Guardian" at bounding box center [96, 320] width 129 height 12
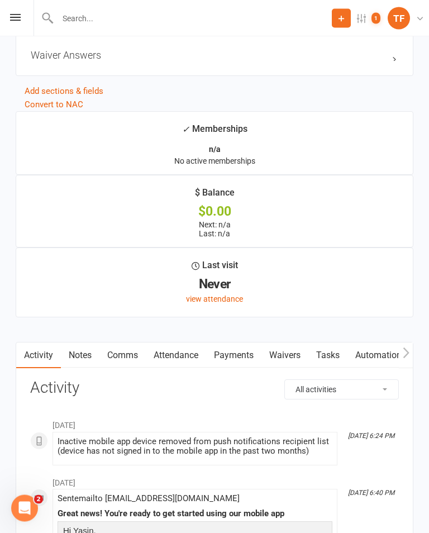
click at [298, 369] on link "Waivers" at bounding box center [285, 356] width 47 height 26
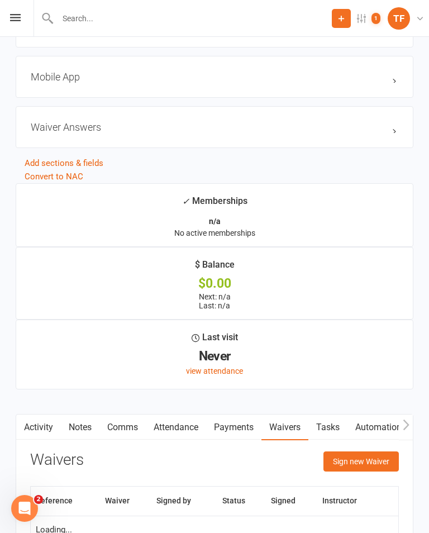
scroll to position [1320, 0]
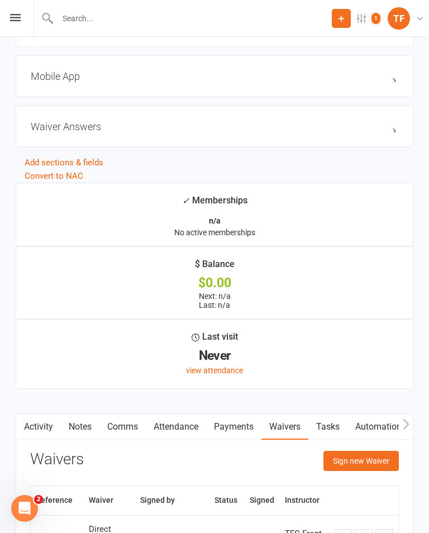
click at [367, 471] on button "Sign new Waiver" at bounding box center [361, 461] width 75 height 20
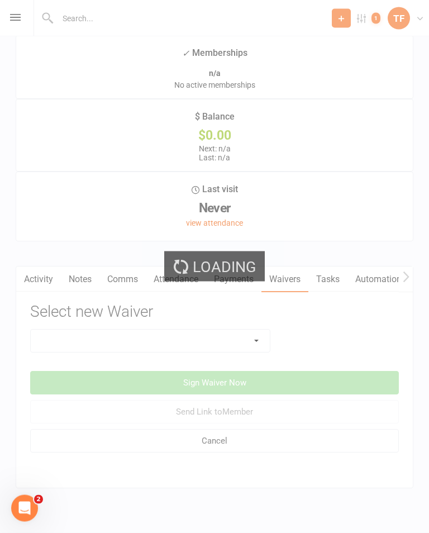
scroll to position [1502, 0]
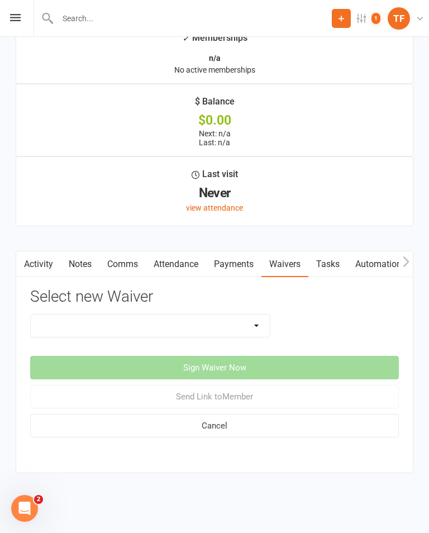
click at [218, 315] on select "Direct Debit Contract New Student Waiver Online - Adults - 12 Month DD Online -…" at bounding box center [150, 326] width 239 height 22
select select "2207"
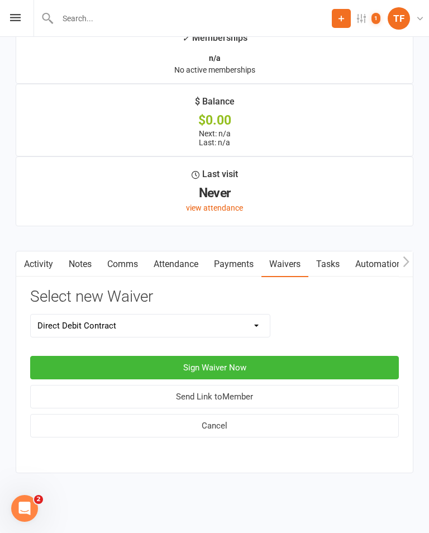
click at [231, 361] on button "Sign Waiver Now" at bounding box center [214, 367] width 369 height 23
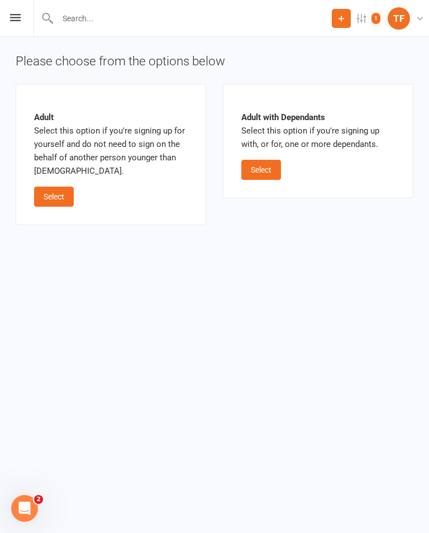
click at [274, 172] on button "Select" at bounding box center [261, 170] width 40 height 20
select select "03"
select select "2027"
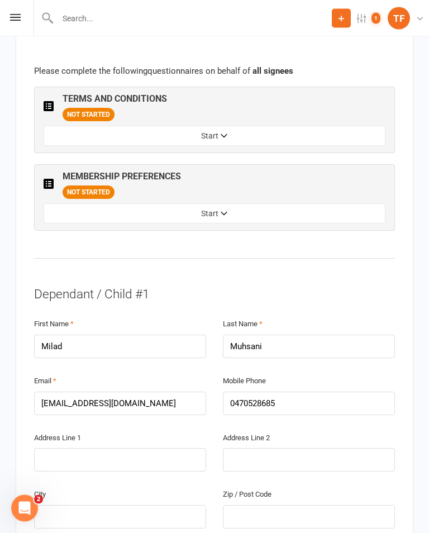
scroll to position [761, 0]
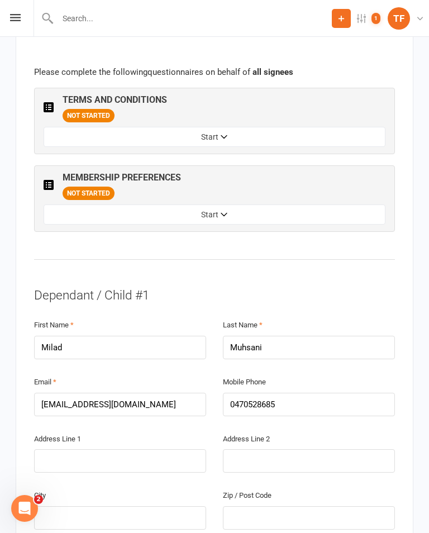
click at [252, 205] on button "Start" at bounding box center [215, 215] width 342 height 20
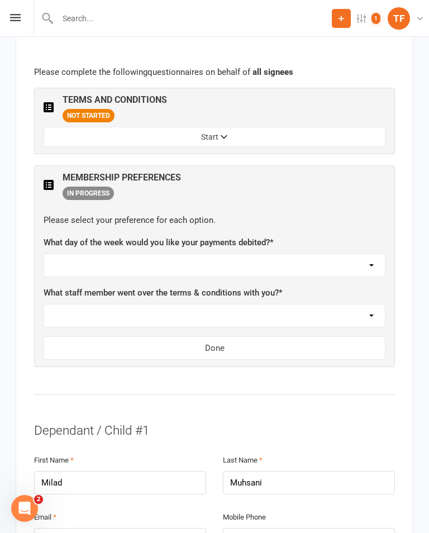
click at [292, 254] on select "[DATE] [DATE] [DATE] [DATE] [DATE]" at bounding box center [214, 265] width 341 height 22
select select "[DATE]"
click at [265, 305] on select "Not sure [PERSON_NAME] [PERSON_NAME] [PERSON_NAME] [PERSON_NAME] [PERSON_NAME] …" at bounding box center [214, 316] width 341 height 22
select select "[PERSON_NAME]"
click at [257, 336] on button "Done" at bounding box center [215, 347] width 342 height 23
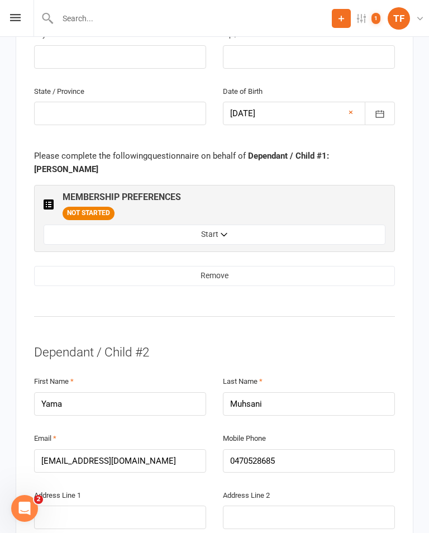
scroll to position [1247, 0]
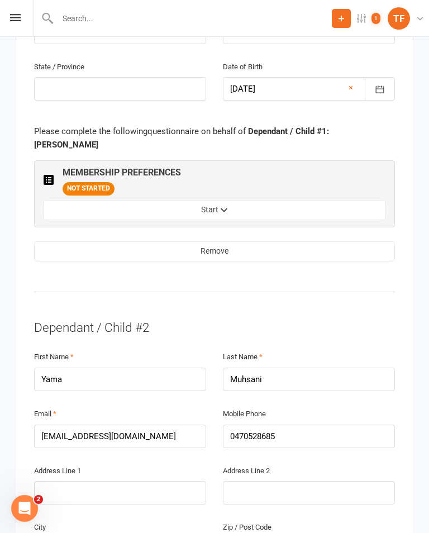
click at [297, 200] on button "Start" at bounding box center [215, 210] width 342 height 20
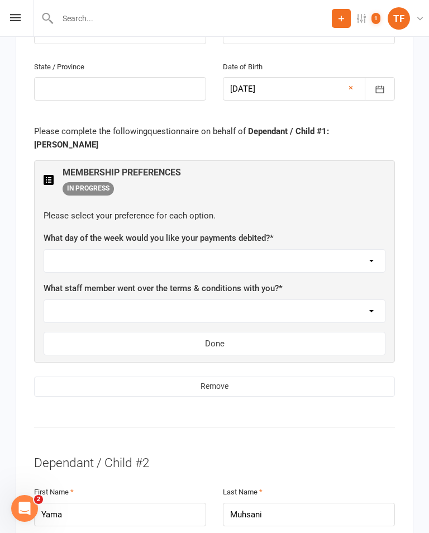
click at [278, 250] on select "[DATE] [DATE] [DATE] [DATE] [DATE]" at bounding box center [214, 261] width 341 height 22
select select "[DATE]"
click at [254, 300] on select "Not sure [PERSON_NAME] [PERSON_NAME] [PERSON_NAME] [PERSON_NAME] [PERSON_NAME] …" at bounding box center [214, 311] width 341 height 22
click at [260, 282] on label "What staff member went over the terms & conditions with you? *" at bounding box center [163, 288] width 239 height 13
click at [266, 300] on select "Not sure [PERSON_NAME] [PERSON_NAME] [PERSON_NAME] [PERSON_NAME] [PERSON_NAME] …" at bounding box center [214, 311] width 341 height 22
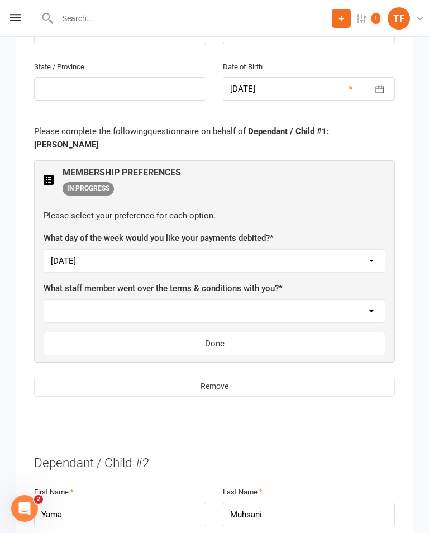
select select "[PERSON_NAME]"
click at [259, 332] on button "Done" at bounding box center [215, 343] width 342 height 23
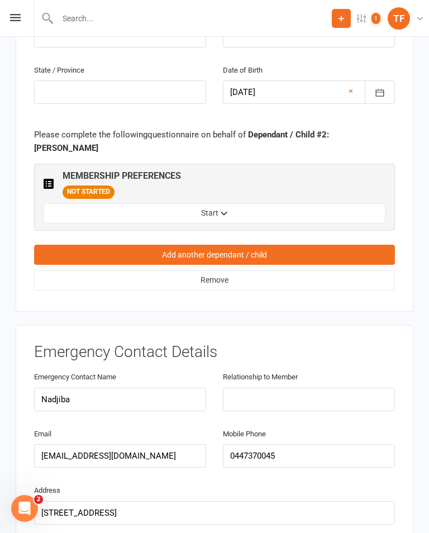
scroll to position [1762, 0]
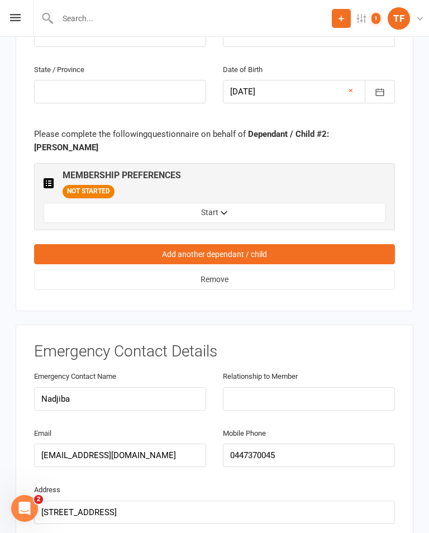
click at [279, 203] on button "Start" at bounding box center [215, 213] width 342 height 20
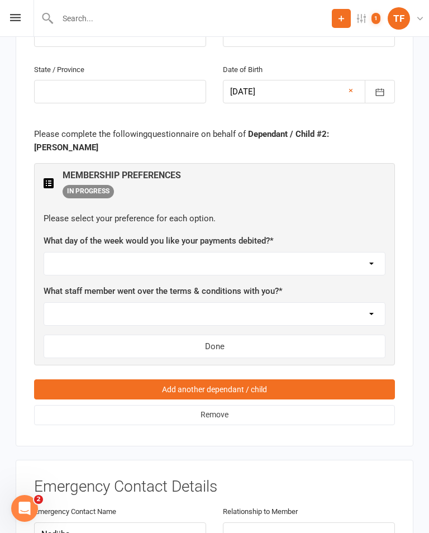
click at [257, 253] on select "[DATE] [DATE] [DATE] [DATE] [DATE]" at bounding box center [214, 264] width 341 height 22
select select "[DATE]"
click at [259, 303] on select "Not sure [PERSON_NAME] [PERSON_NAME] [PERSON_NAME] [PERSON_NAME] [PERSON_NAME] …" at bounding box center [214, 314] width 341 height 22
select select "[PERSON_NAME]"
click at [277, 335] on button "Done" at bounding box center [215, 346] width 342 height 23
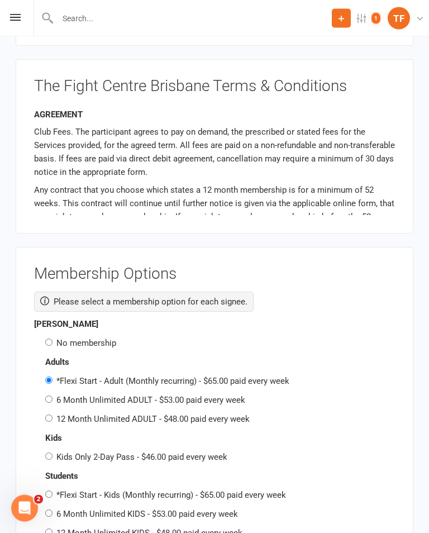
click at [92, 339] on label "No membership" at bounding box center [86, 344] width 60 height 10
click at [53, 339] on input "No membership" at bounding box center [48, 342] width 7 height 7
radio input "true"
radio input "false"
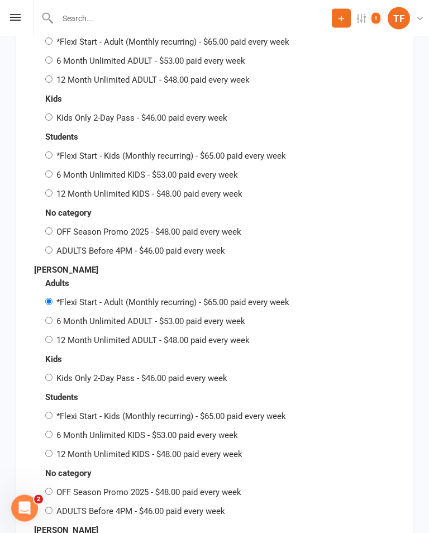
scroll to position [2637, 0]
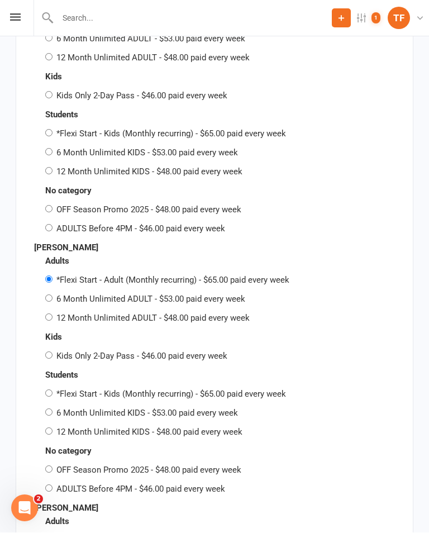
click at [182, 409] on label "6 Month Unlimited KIDS - $53.00 paid every week" at bounding box center [147, 414] width 182 height 10
click at [53, 409] on input "6 Month Unlimited KIDS - $53.00 paid every week" at bounding box center [48, 412] width 7 height 7
radio input "true"
radio input "false"
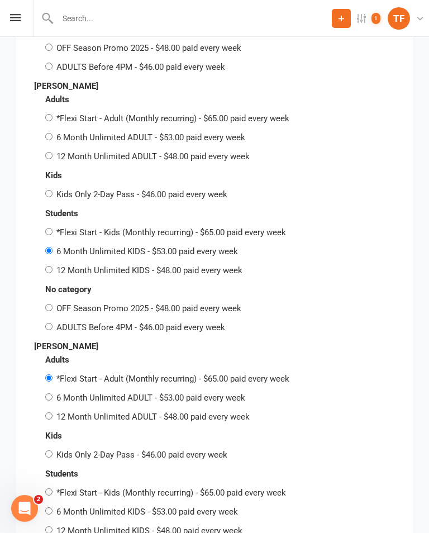
scroll to position [2802, 0]
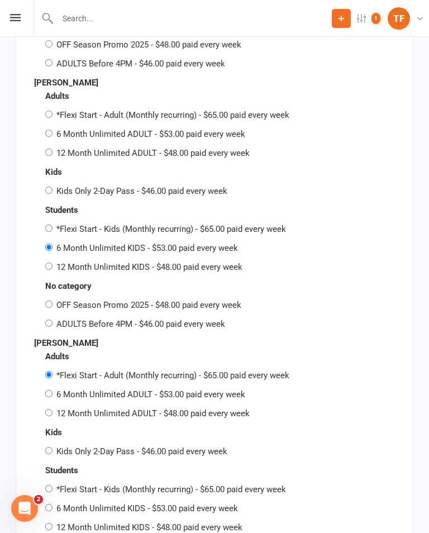
click at [168, 504] on label "6 Month Unlimited KIDS - $53.00 paid every week" at bounding box center [147, 509] width 182 height 10
click at [53, 504] on input "6 Month Unlimited KIDS - $53.00 paid every week" at bounding box center [48, 507] width 7 height 7
radio input "true"
radio input "false"
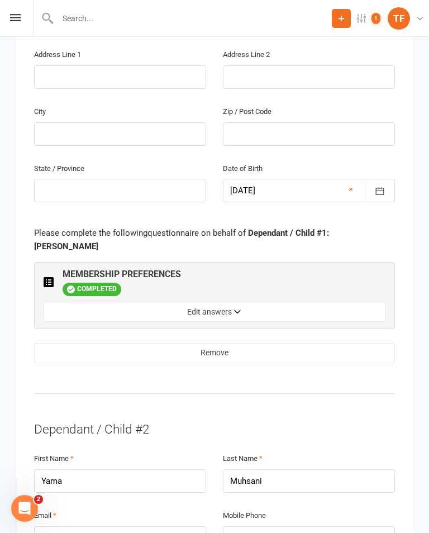
scroll to position [1146, 0]
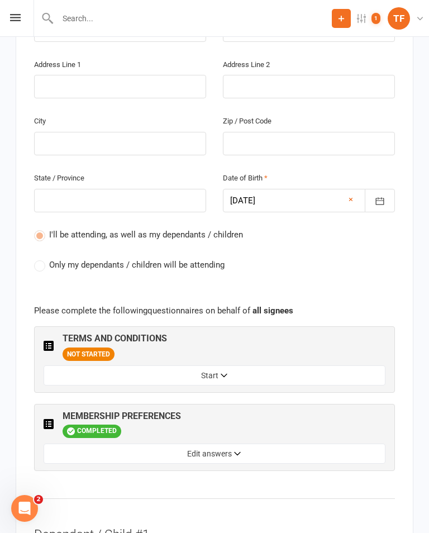
click at [264, 366] on button "Start" at bounding box center [215, 376] width 342 height 20
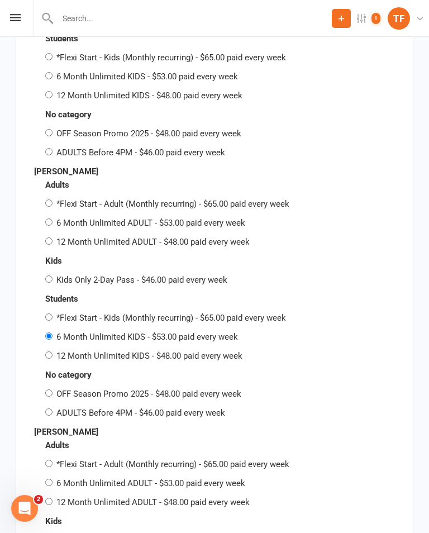
scroll to position [3469, 0]
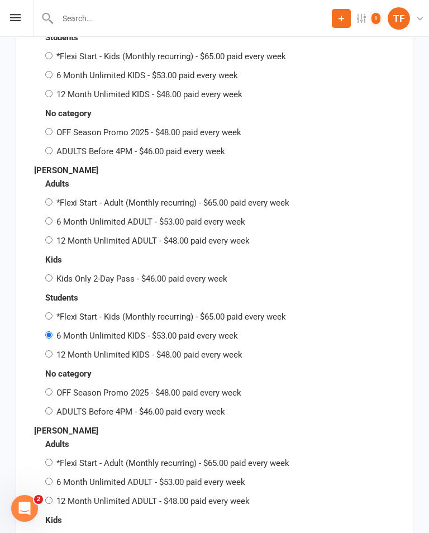
click at [177, 274] on label "Kids Only 2-Day Pass - $46.00 paid every week" at bounding box center [141, 279] width 171 height 10
click at [53, 274] on input "Kids Only 2-Day Pass - $46.00 paid every week" at bounding box center [48, 277] width 7 height 7
radio input "true"
radio input "false"
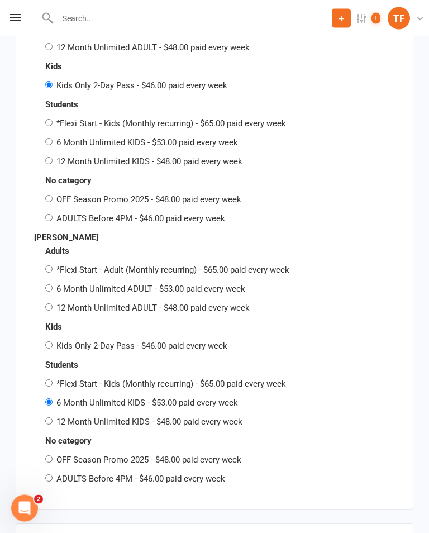
scroll to position [3678, 0]
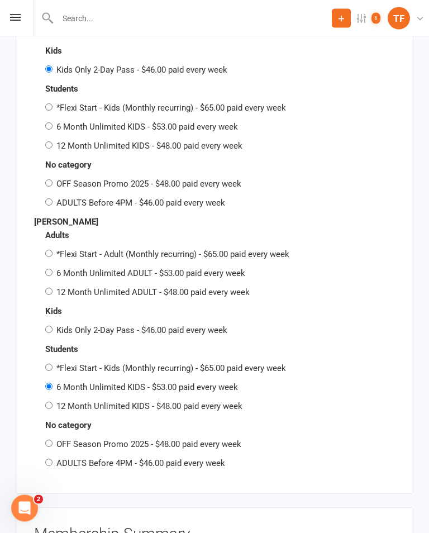
click at [168, 326] on label "Kids Only 2-Day Pass - $46.00 paid every week" at bounding box center [141, 331] width 171 height 10
click at [53, 326] on input "Kids Only 2-Day Pass - $46.00 paid every week" at bounding box center [48, 329] width 7 height 7
radio input "true"
radio input "false"
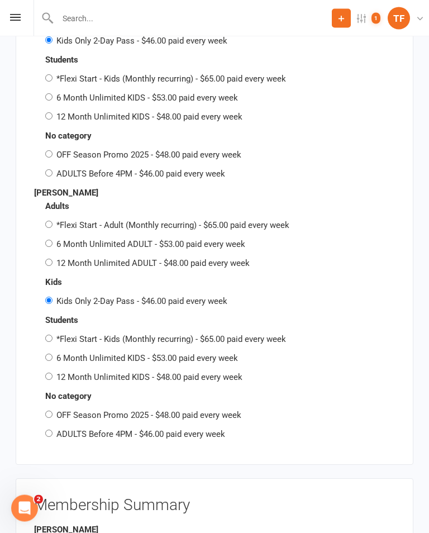
scroll to position [5025, 0]
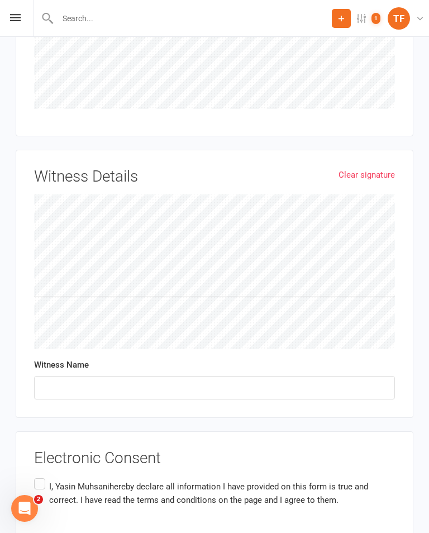
click at [355, 168] on link "Clear signature" at bounding box center [367, 174] width 56 height 13
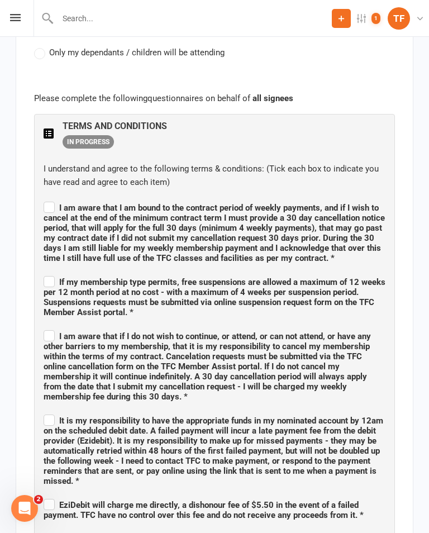
scroll to position [734, 0]
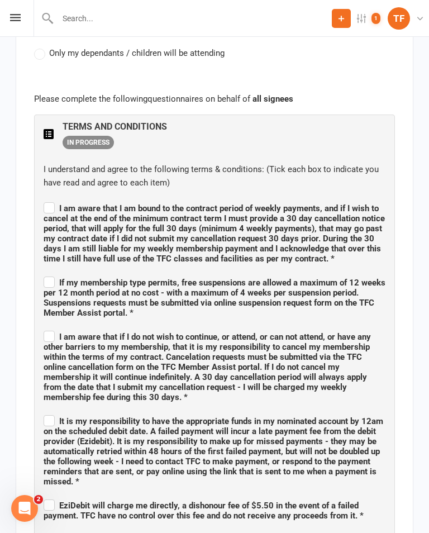
click at [51, 200] on span "I am aware that I am bound to the contract period of weekly payments, and if I …" at bounding box center [215, 232] width 342 height 64
click at [51, 198] on input "I am aware that I am bound to the contract period of weekly payments, and if I …" at bounding box center [215, 198] width 342 height 0
checkbox input "true"
click at [53, 329] on label "I am aware that if I do not wish to continue, or attend, or can not attend, or …" at bounding box center [215, 366] width 342 height 74
click at [53, 327] on input "I am aware that if I do not wish to continue, or attend, or can not attend, or …" at bounding box center [215, 327] width 342 height 0
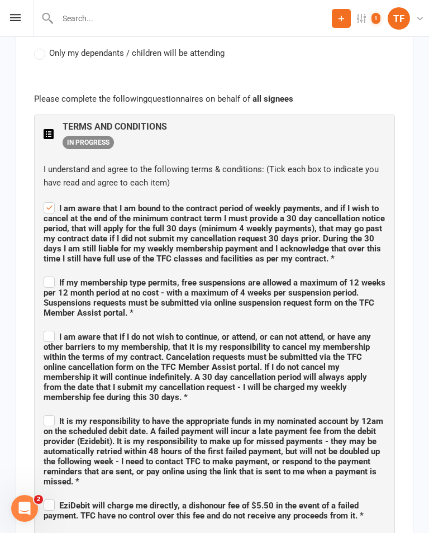
checkbox input "true"
click at [54, 413] on label "It is my responsibility to have the appropriate funds in my nominated account b…" at bounding box center [215, 450] width 342 height 74
click at [54, 411] on input "It is my responsibility to have the appropriate funds in my nominated account b…" at bounding box center [215, 411] width 342 height 0
checkbox input "true"
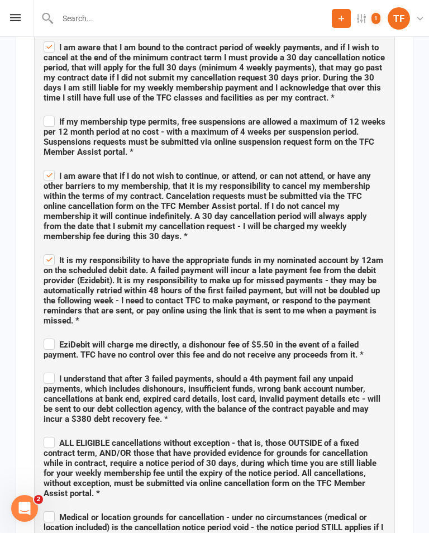
scroll to position [902, 0]
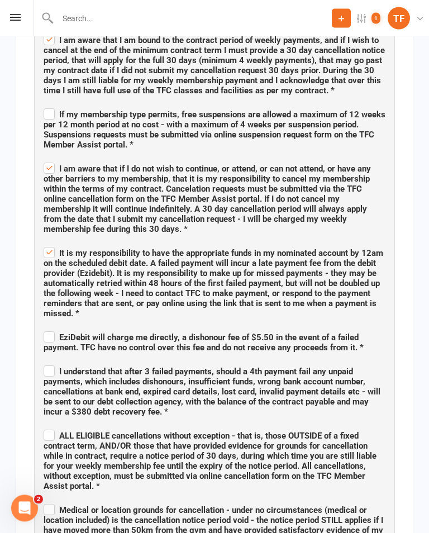
click at [56, 362] on input "I understand that after 3 failed payments, should a 4th payment fail any unpaid…" at bounding box center [215, 362] width 342 height 0
checkbox input "true"
click at [60, 328] on input "EziDebit will charge me directly, a dishonour fee of $5.50 in the event of a fa…" at bounding box center [215, 328] width 342 height 0
checkbox input "true"
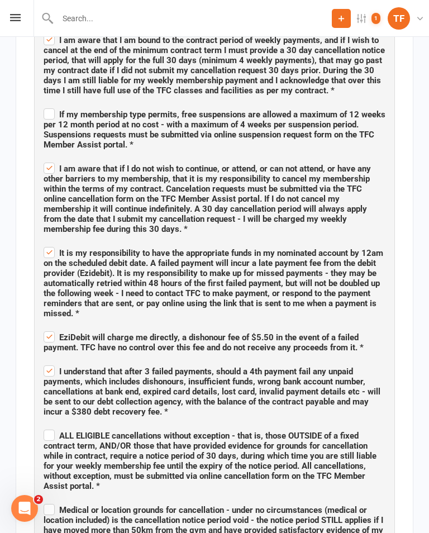
click at [59, 428] on span "ALL ELIGIBLE cancellations without exception - that is, those OUTSIDE of a fixe…" at bounding box center [215, 460] width 342 height 64
click at [59, 426] on input "ALL ELIGIBLE cancellations without exception - that is, those OUTSIDE of a fixe…" at bounding box center [215, 426] width 342 height 0
checkbox input "true"
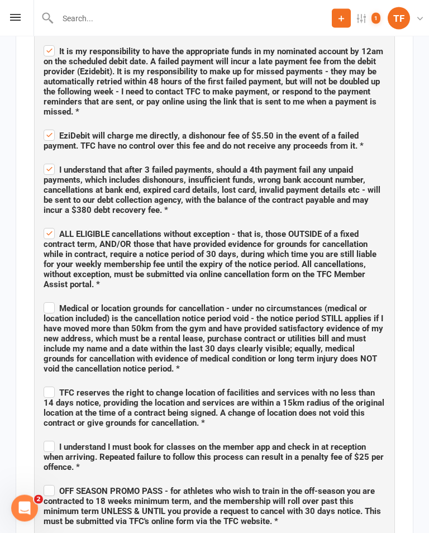
scroll to position [1104, 0]
click at [48, 300] on label "Medical or location grounds for cancellation - under no circumstances (medical …" at bounding box center [215, 337] width 342 height 74
click at [48, 298] on input "Medical or location grounds for cancellation - under no circumstances (medical …" at bounding box center [215, 298] width 342 height 0
checkbox input "true"
click at [51, 439] on label "I understand I must book for classes on the member app and check in at receptio…" at bounding box center [215, 456] width 342 height 34
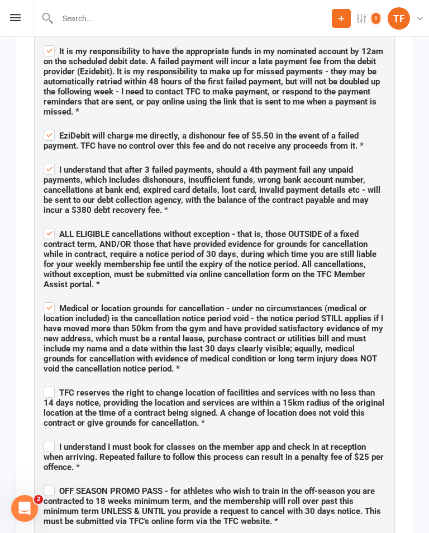
click at [51, 437] on input "I understand I must book for classes on the member app and check in at receptio…" at bounding box center [215, 437] width 342 height 0
checkbox input "true"
click at [50, 385] on label "TFC reserves the right to change location of facilities and services with no le…" at bounding box center [215, 407] width 342 height 44
click at [50, 383] on input "TFC reserves the right to change location of facilities and services with no le…" at bounding box center [215, 383] width 342 height 0
checkbox input "true"
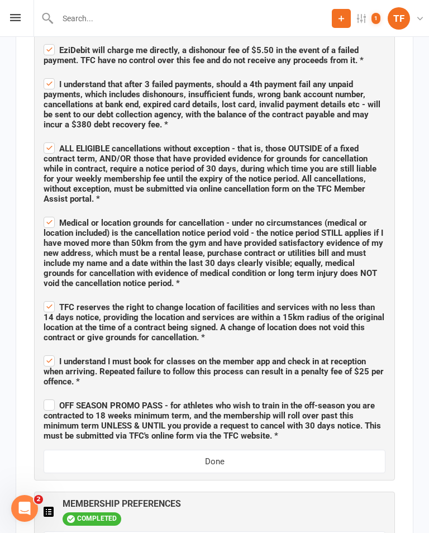
scroll to position [1198, 0]
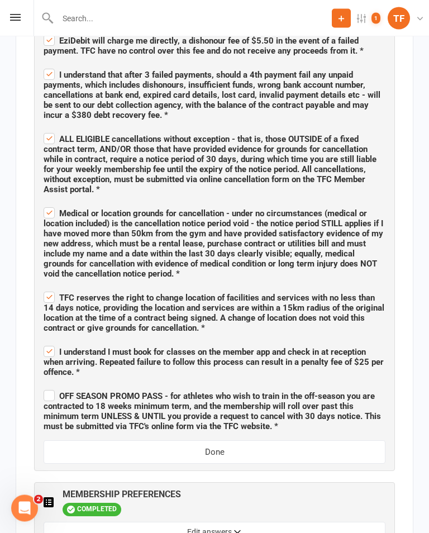
click at [49, 388] on label "OFF SEASON PROMO PASS - for athletes who wish to train in the off-season you ar…" at bounding box center [215, 410] width 342 height 44
click at [49, 387] on input "OFF SEASON PROMO PASS - for athletes who wish to train in the off-season you ar…" at bounding box center [215, 387] width 342 height 0
checkbox input "true"
click at [220, 440] on button "Done" at bounding box center [215, 451] width 342 height 23
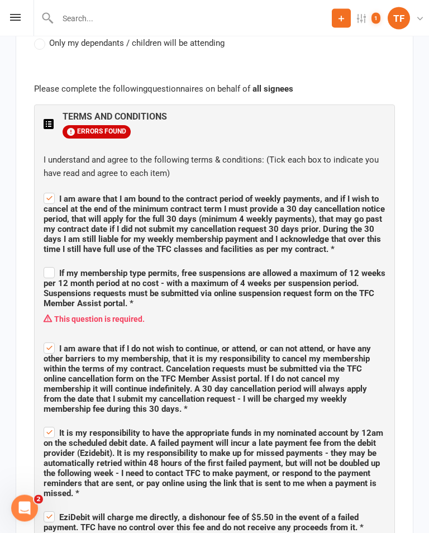
click at [54, 265] on label "If my membership type permits, free suspensions are allowed a maximum of 12 wee…" at bounding box center [215, 287] width 342 height 44
click at [54, 264] on input "If my membership type permits, free suspensions are allowed a maximum of 12 wee…" at bounding box center [215, 264] width 342 height 0
checkbox input "true"
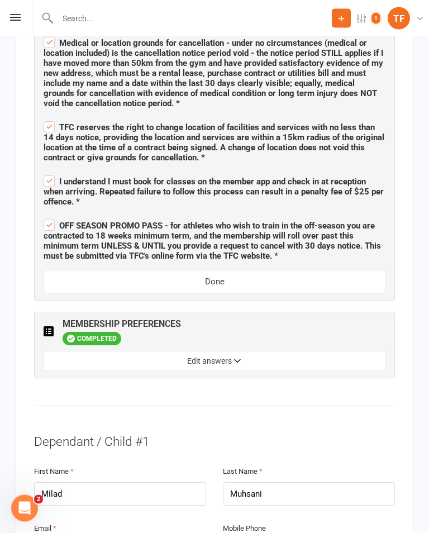
scroll to position [1360, 0]
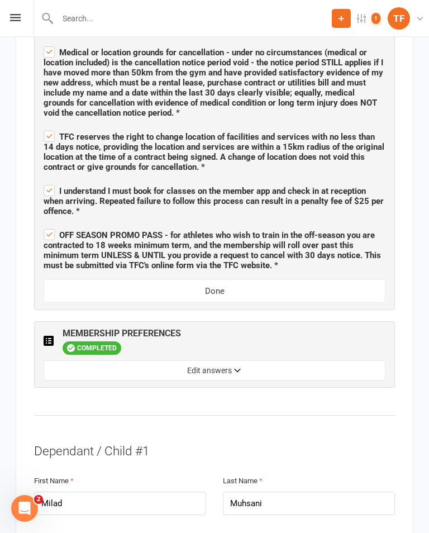
click at [224, 279] on button "Done" at bounding box center [215, 290] width 342 height 23
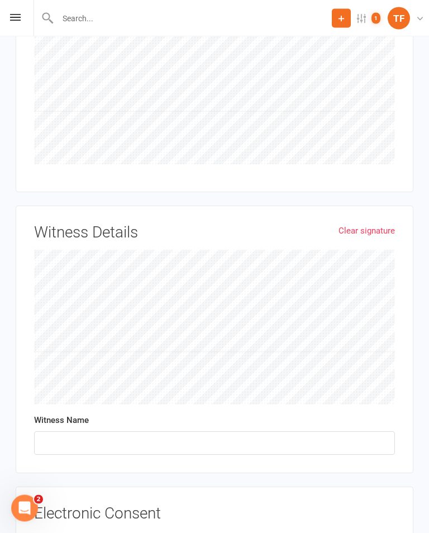
scroll to position [4214, 0]
click at [224, 432] on input "text" at bounding box center [214, 443] width 361 height 23
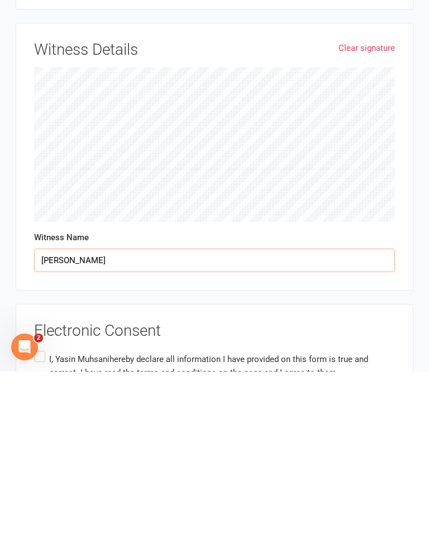
type input "[PERSON_NAME]"
click at [317, 516] on span "hereby declare all information I have provided on this form is true and correct…" at bounding box center [208, 527] width 319 height 23
click at [41, 510] on input "I, [PERSON_NAME] hereby declare all information I have provided on this form is…" at bounding box center [37, 510] width 7 height 0
